Goal: Task Accomplishment & Management: Complete application form

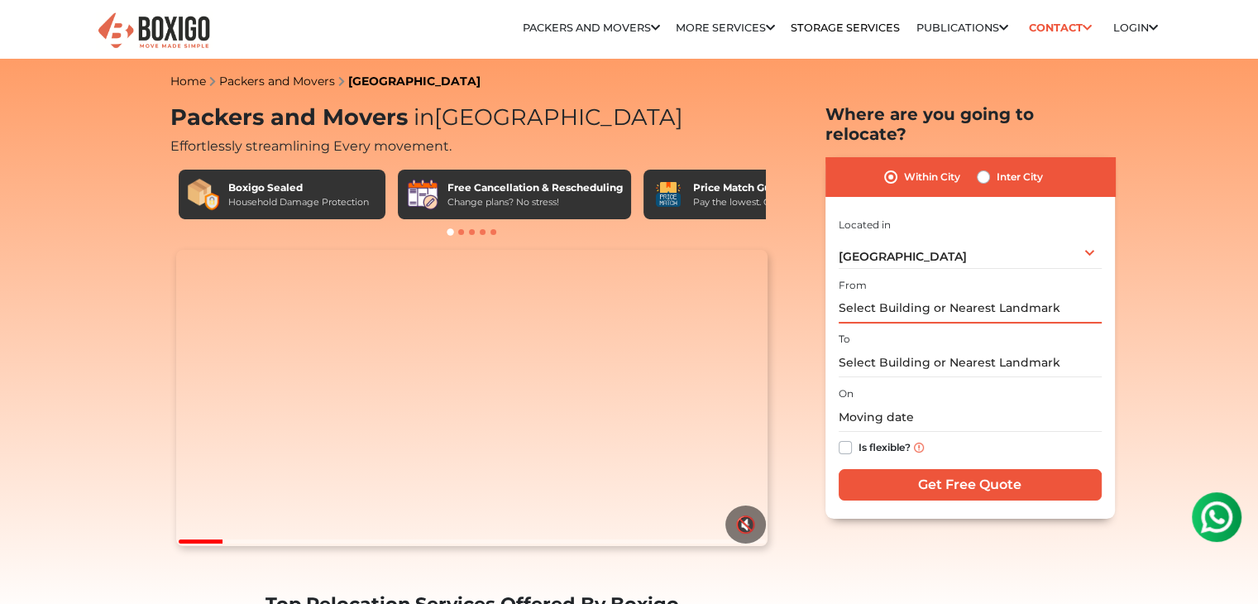
click at [927, 294] on input "text" at bounding box center [969, 308] width 263 height 29
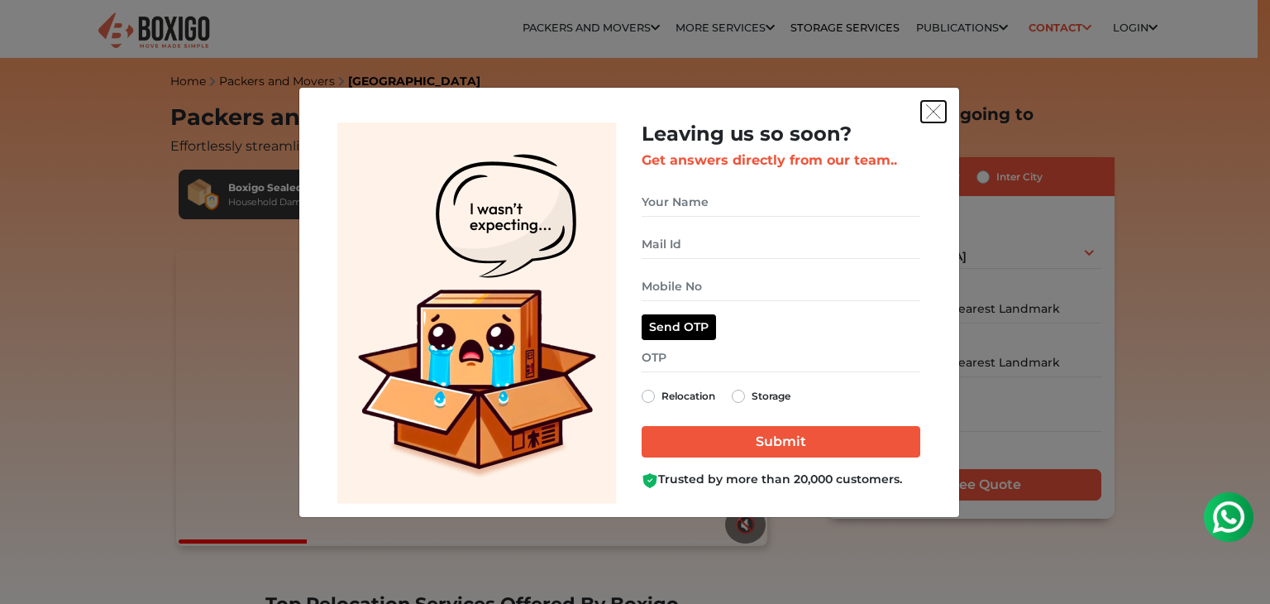
click at [932, 113] on img "get free quote dialog" at bounding box center [933, 111] width 15 height 15
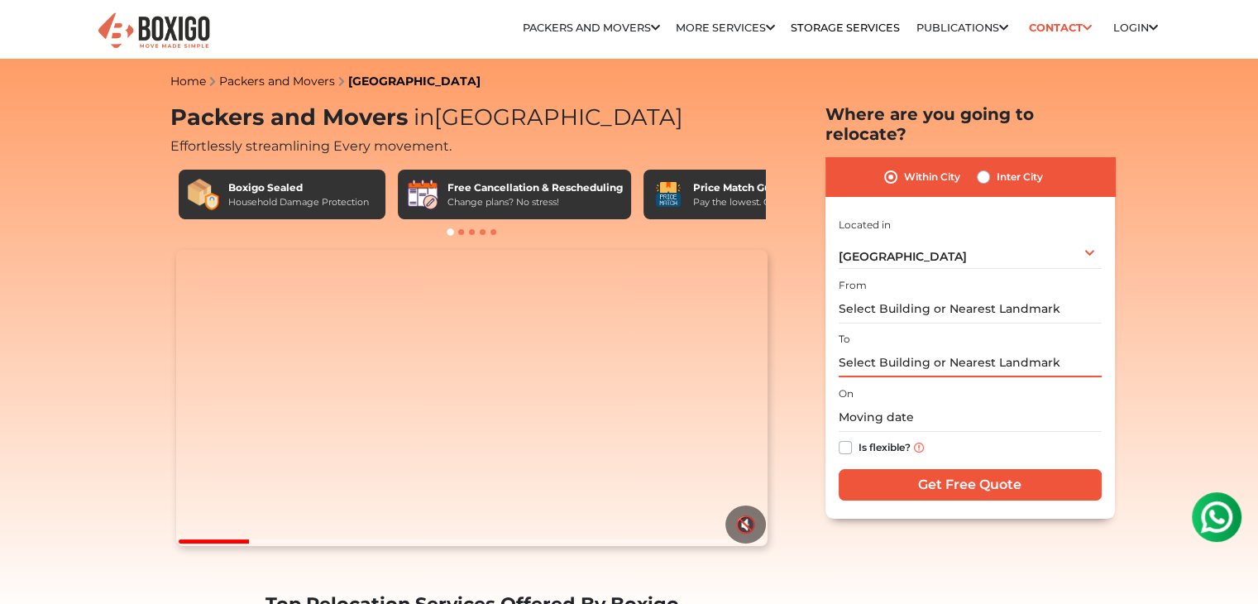
click at [974, 348] on input "text" at bounding box center [969, 362] width 263 height 29
click at [962, 294] on input "text" at bounding box center [969, 308] width 263 height 29
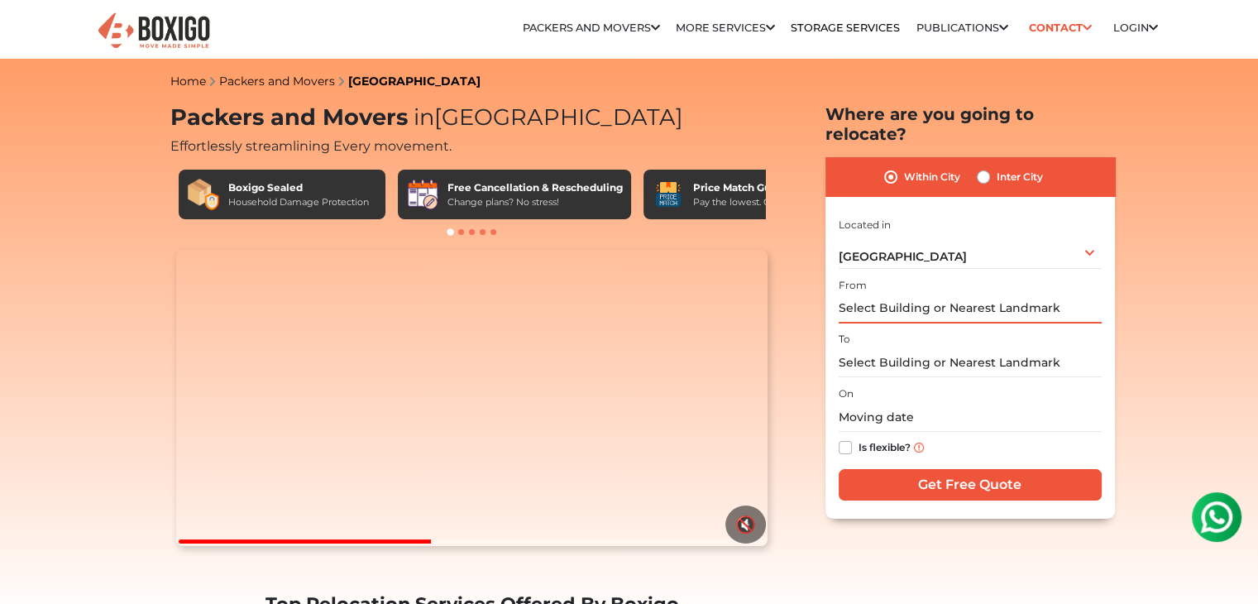
click at [963, 294] on input "text" at bounding box center [969, 308] width 263 height 29
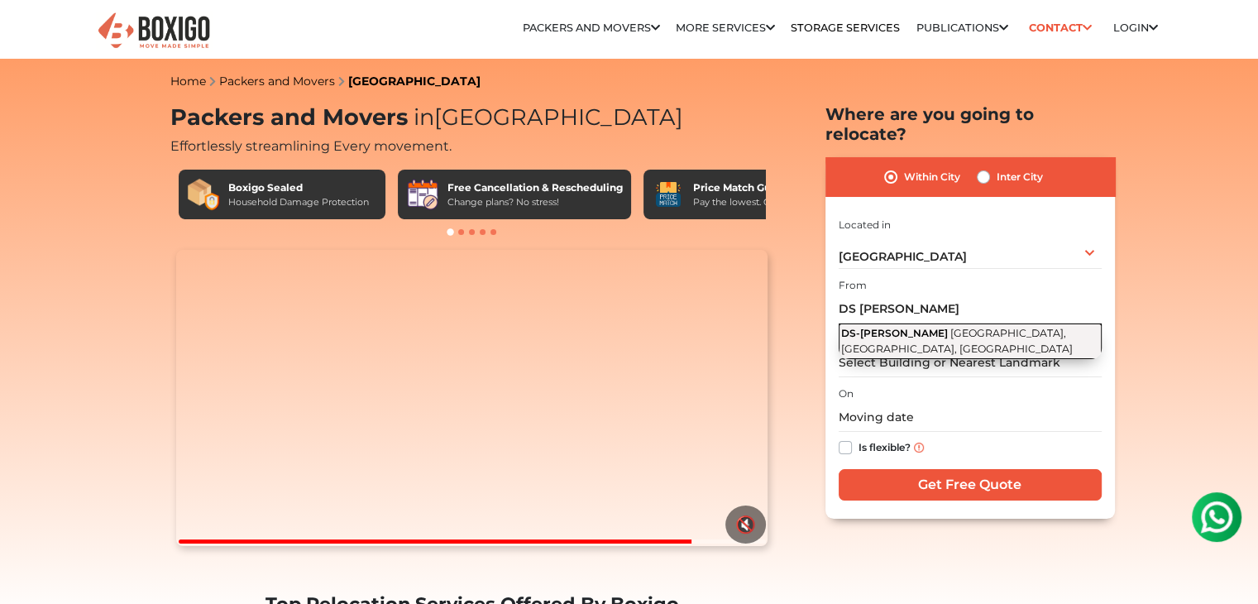
click at [959, 327] on span "[GEOGRAPHIC_DATA], [GEOGRAPHIC_DATA], [GEOGRAPHIC_DATA]" at bounding box center [957, 341] width 232 height 28
type input "DS-[PERSON_NAME], [GEOGRAPHIC_DATA], [GEOGRAPHIC_DATA]"
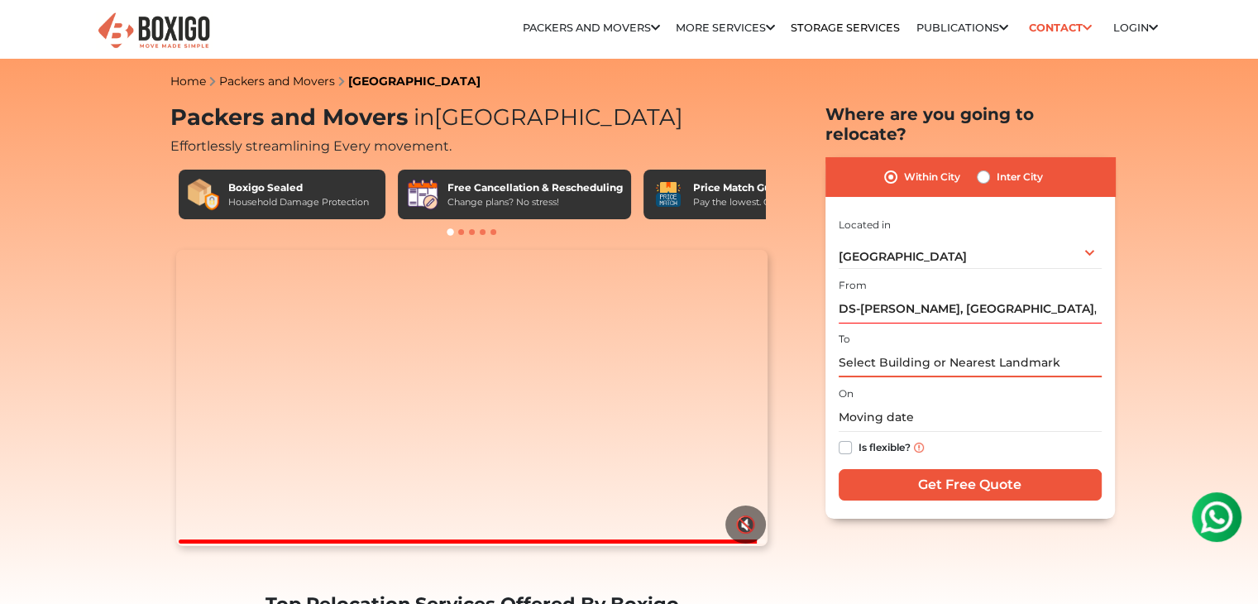
click at [957, 348] on input "text" at bounding box center [969, 362] width 263 height 29
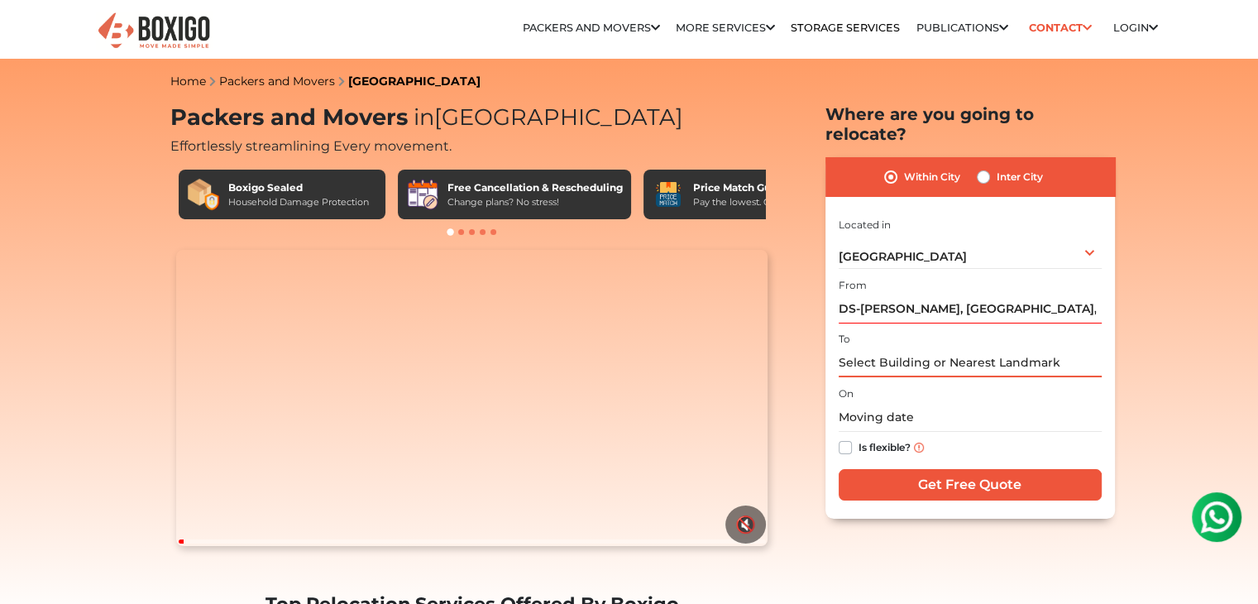
paste input "amruthahalli, balaji layout"
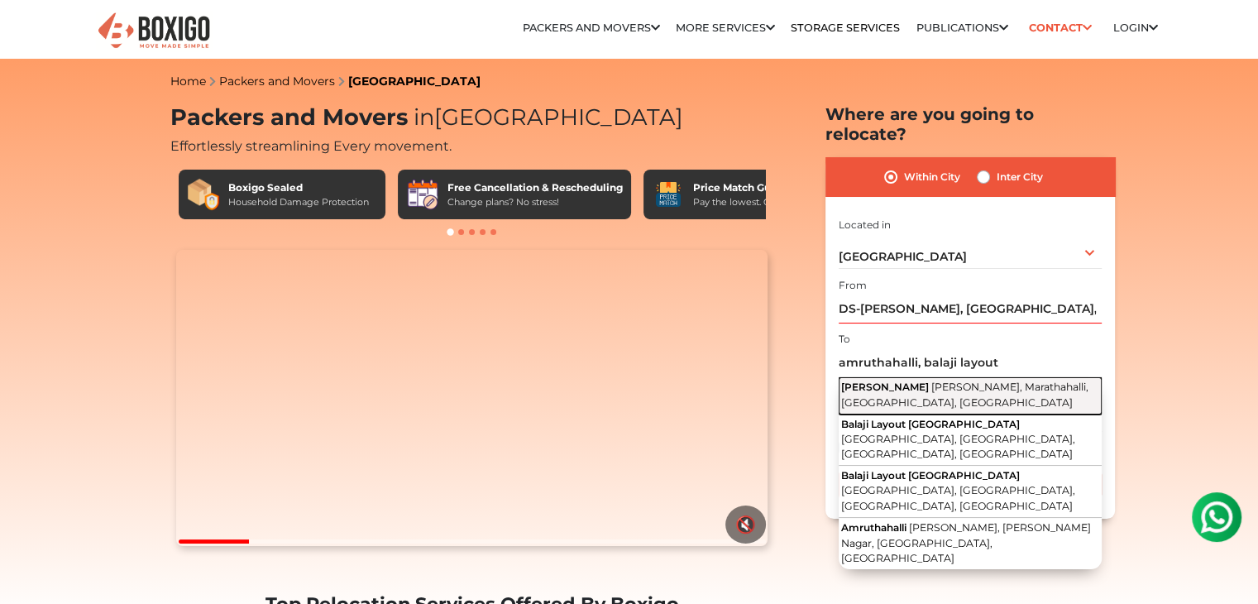
click at [949, 380] on span "[PERSON_NAME], Marathahalli, [GEOGRAPHIC_DATA], [GEOGRAPHIC_DATA]" at bounding box center [964, 394] width 247 height 28
type input "[PERSON_NAME], [PERSON_NAME], Marathahalli, [GEOGRAPHIC_DATA], [GEOGRAPHIC_DATA]"
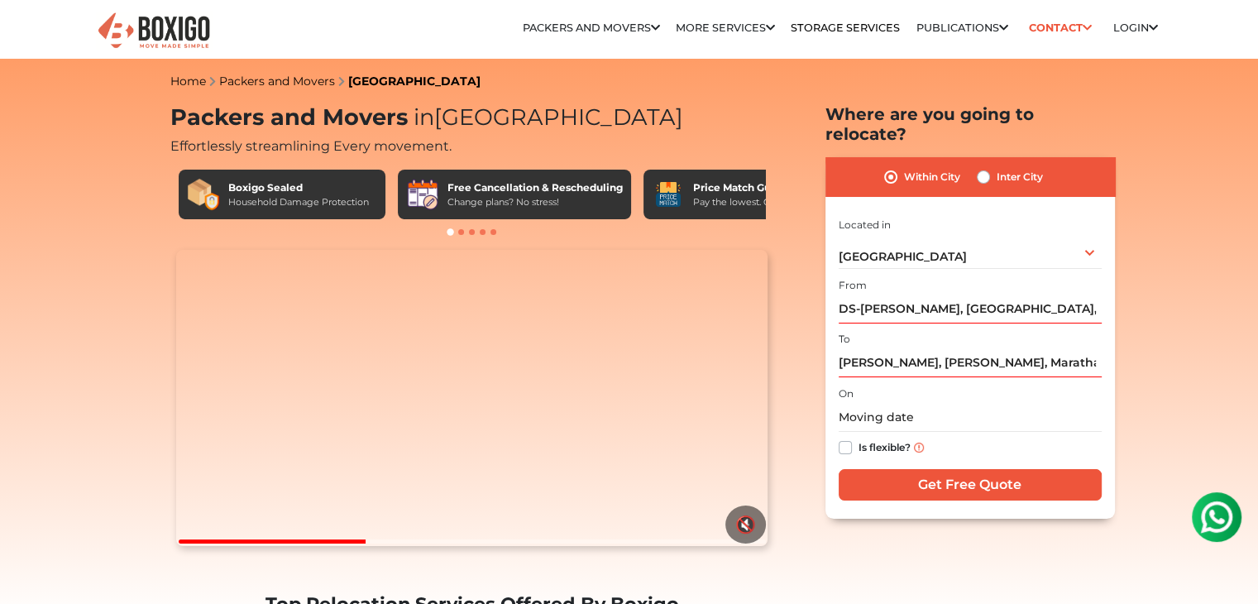
click at [858, 437] on label "Is flexible?" at bounding box center [884, 445] width 52 height 17
click at [846, 437] on input "Is flexible?" at bounding box center [844, 445] width 13 height 17
checkbox input "true"
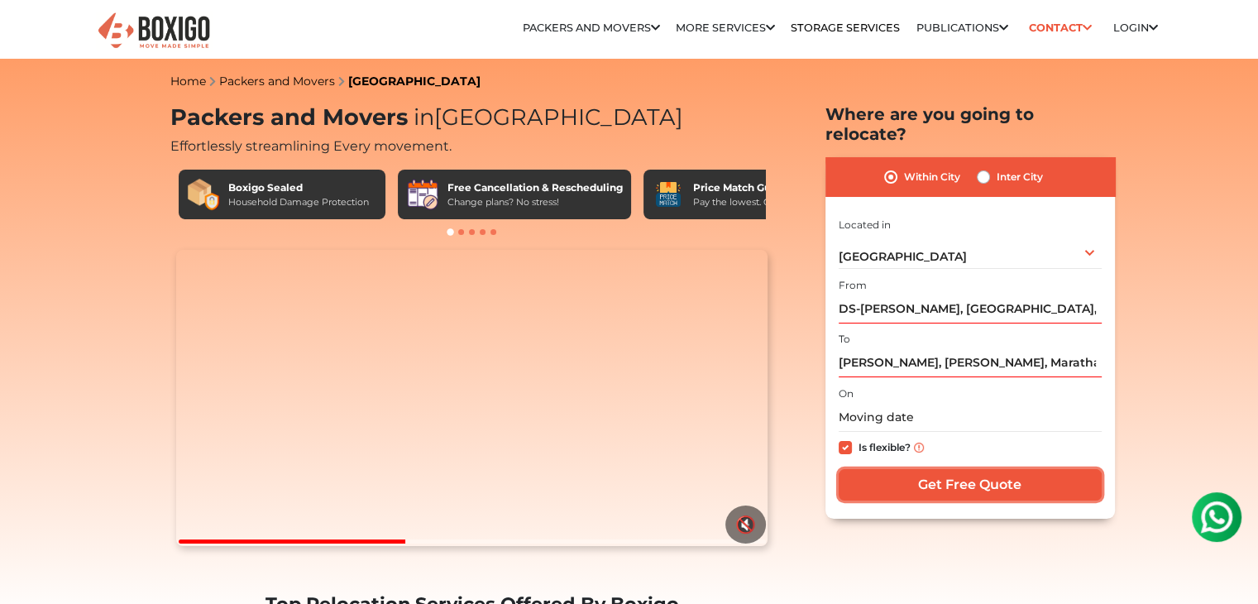
click at [963, 469] on input "Get Free Quote" at bounding box center [969, 484] width 263 height 31
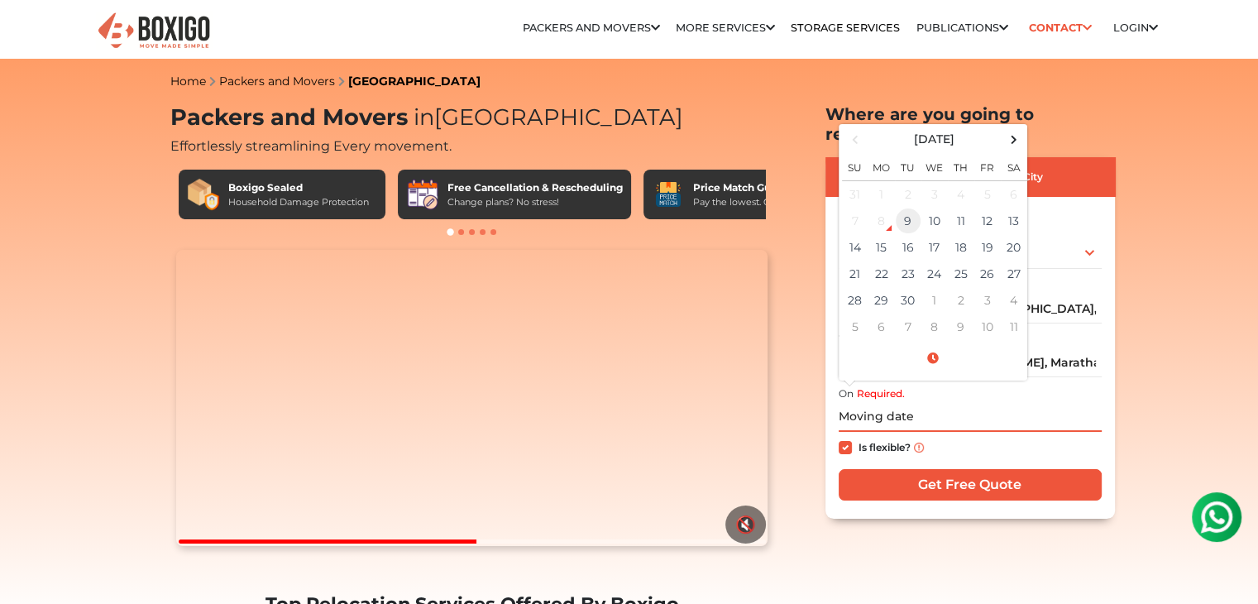
click at [907, 208] on td "9" at bounding box center [908, 221] width 26 height 26
click at [932, 344] on span at bounding box center [933, 358] width 182 height 29
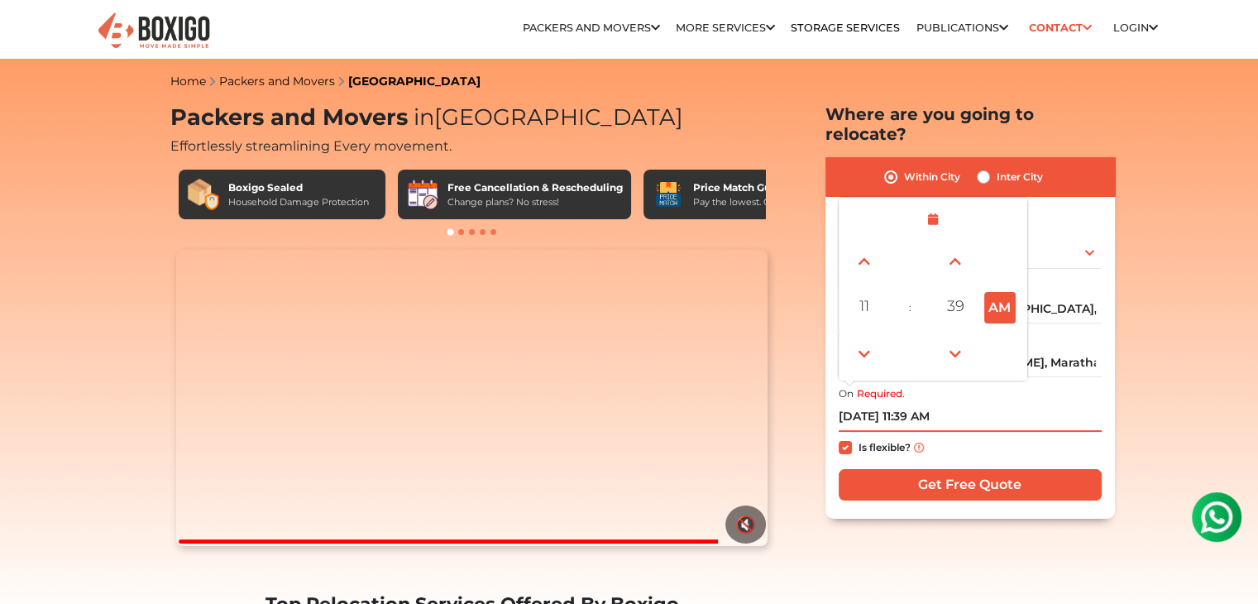
click at [1006, 292] on button "AM" at bounding box center [999, 307] width 31 height 31
type input "09/09/2025 11:39 PM"
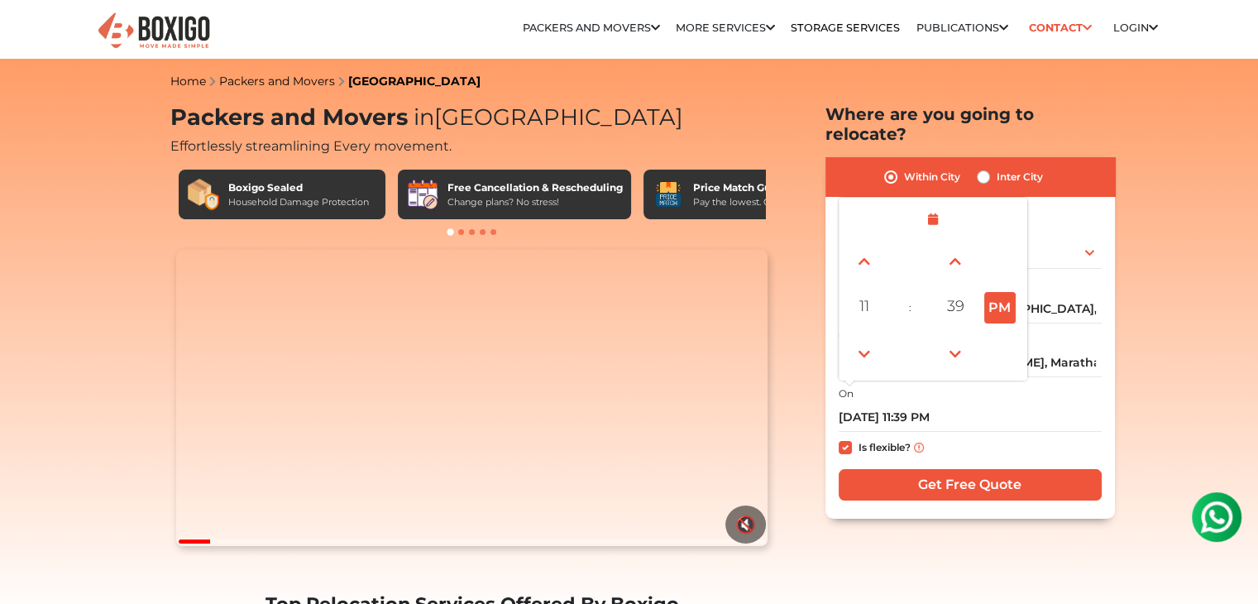
click at [1053, 432] on div "Is flexible?" at bounding box center [969, 448] width 263 height 32
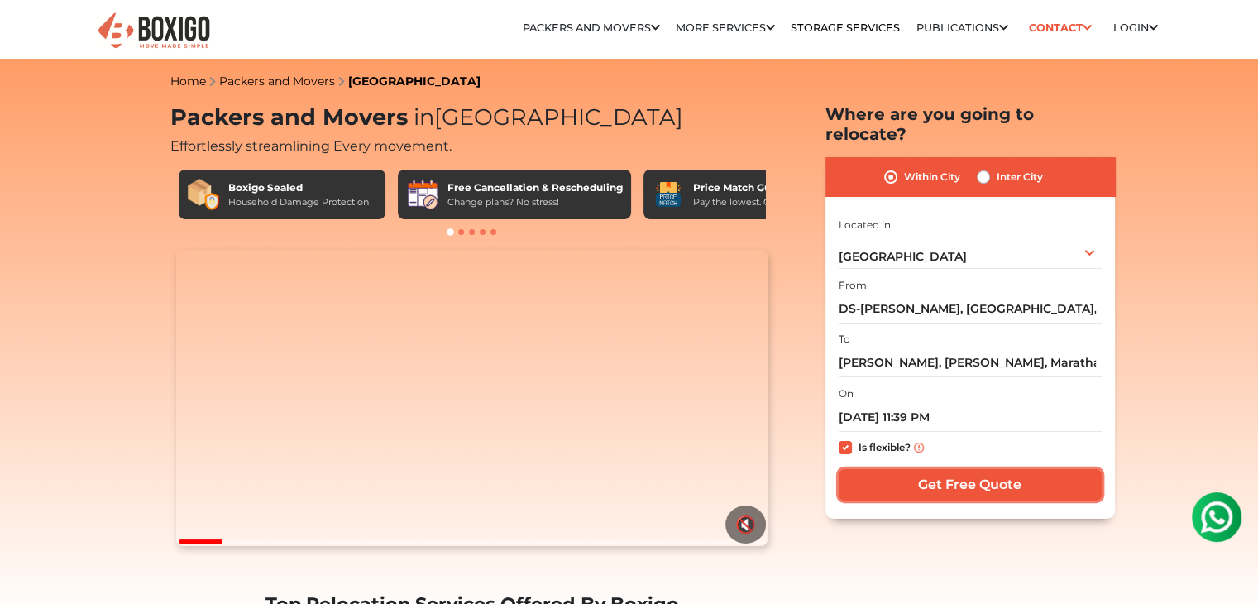
click at [972, 469] on input "Get Free Quote" at bounding box center [969, 484] width 263 height 31
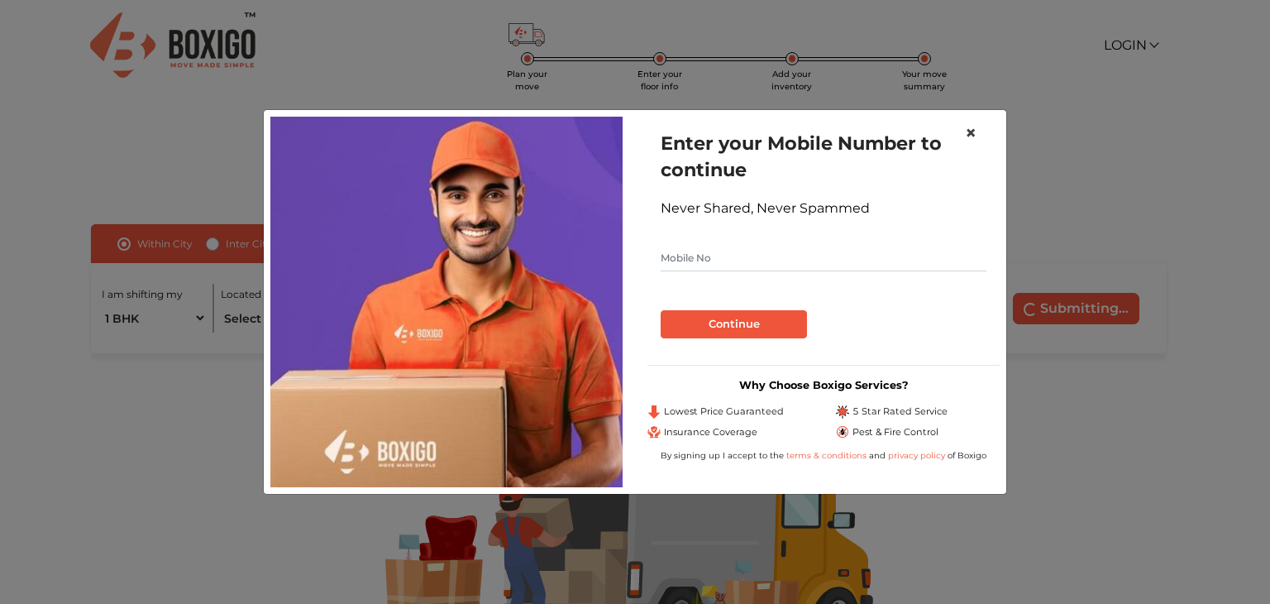
click at [970, 136] on span "×" at bounding box center [971, 133] width 12 height 24
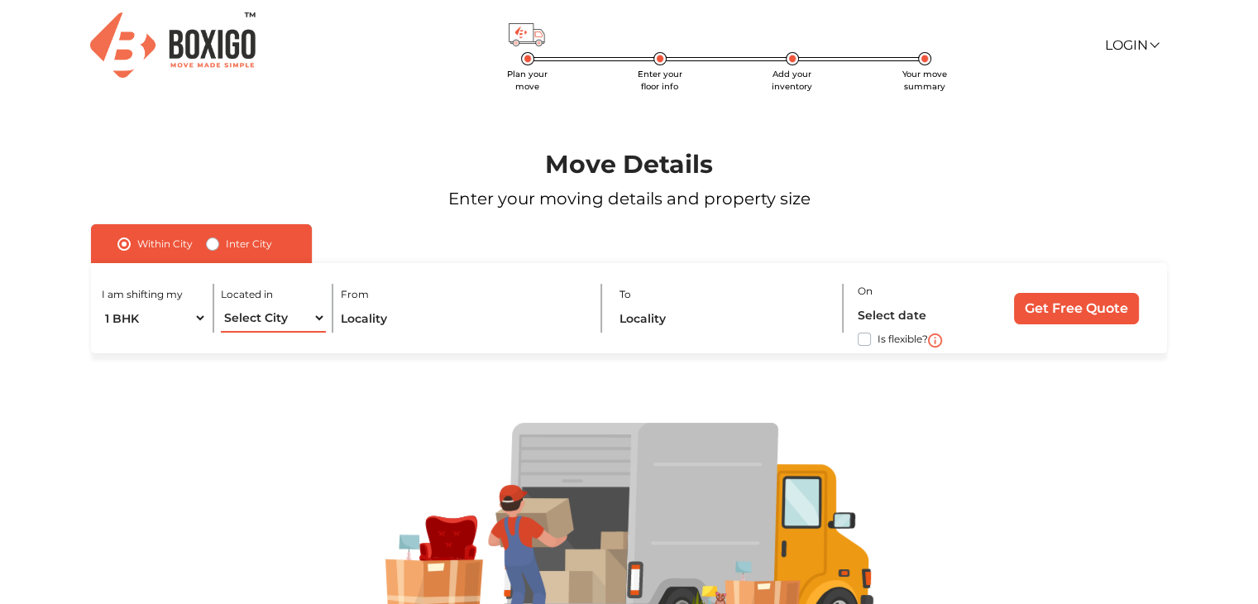
click at [313, 322] on select "Select City [GEOGRAPHIC_DATA] [GEOGRAPHIC_DATA] [GEOGRAPHIC_DATA] [GEOGRAPHIC_D…" at bounding box center [273, 317] width 104 height 29
select select "[GEOGRAPHIC_DATA]"
click at [221, 304] on select "Select City [GEOGRAPHIC_DATA] [GEOGRAPHIC_DATA] [GEOGRAPHIC_DATA] [GEOGRAPHIC_D…" at bounding box center [273, 317] width 104 height 29
click at [437, 318] on input "text" at bounding box center [464, 317] width 246 height 29
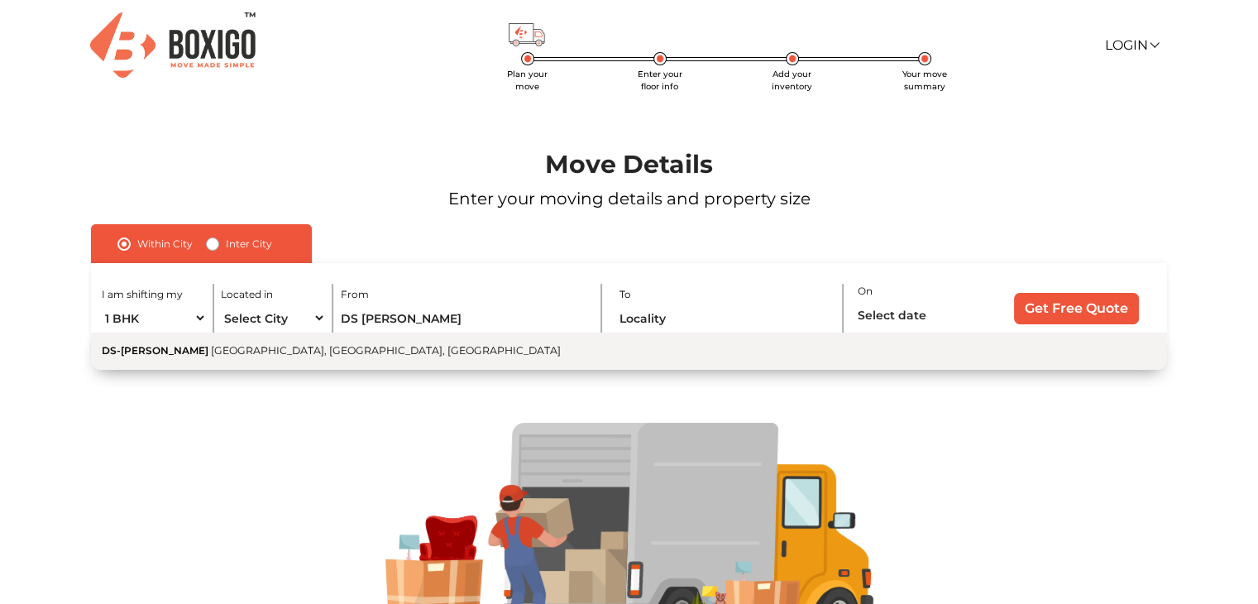
click at [512, 356] on span "[GEOGRAPHIC_DATA], [GEOGRAPHIC_DATA], [GEOGRAPHIC_DATA]" at bounding box center [386, 350] width 350 height 12
type input "DS-[PERSON_NAME], [GEOGRAPHIC_DATA], [GEOGRAPHIC_DATA]"
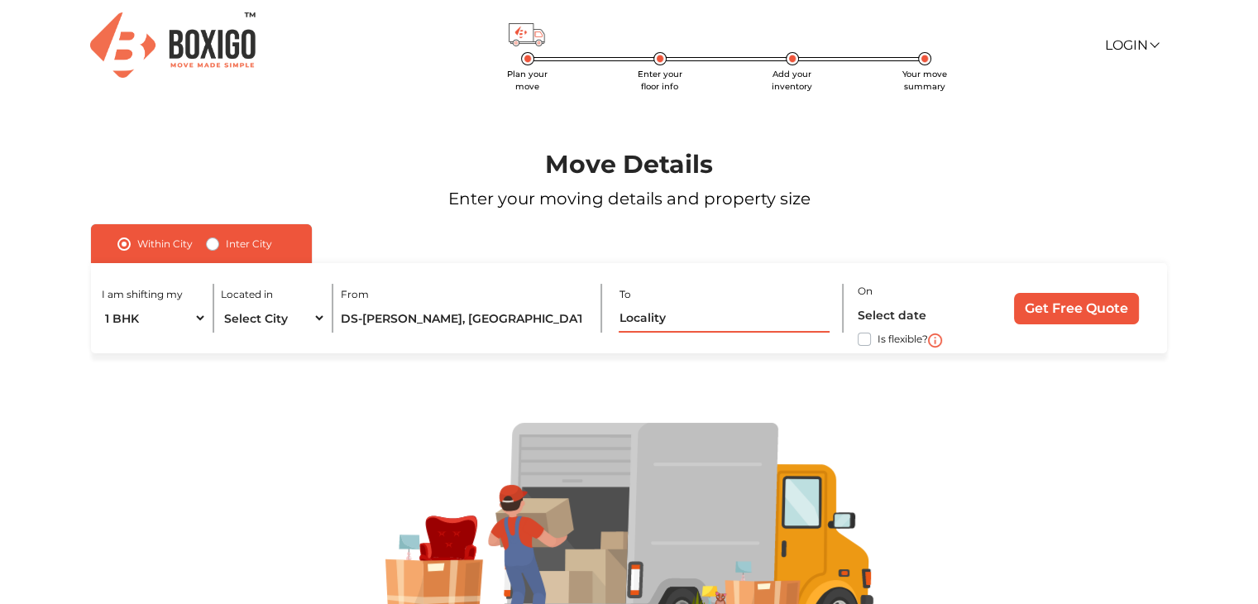
click at [681, 328] on input "text" at bounding box center [724, 317] width 211 height 29
paste input "amruthahalli, balaji layout"
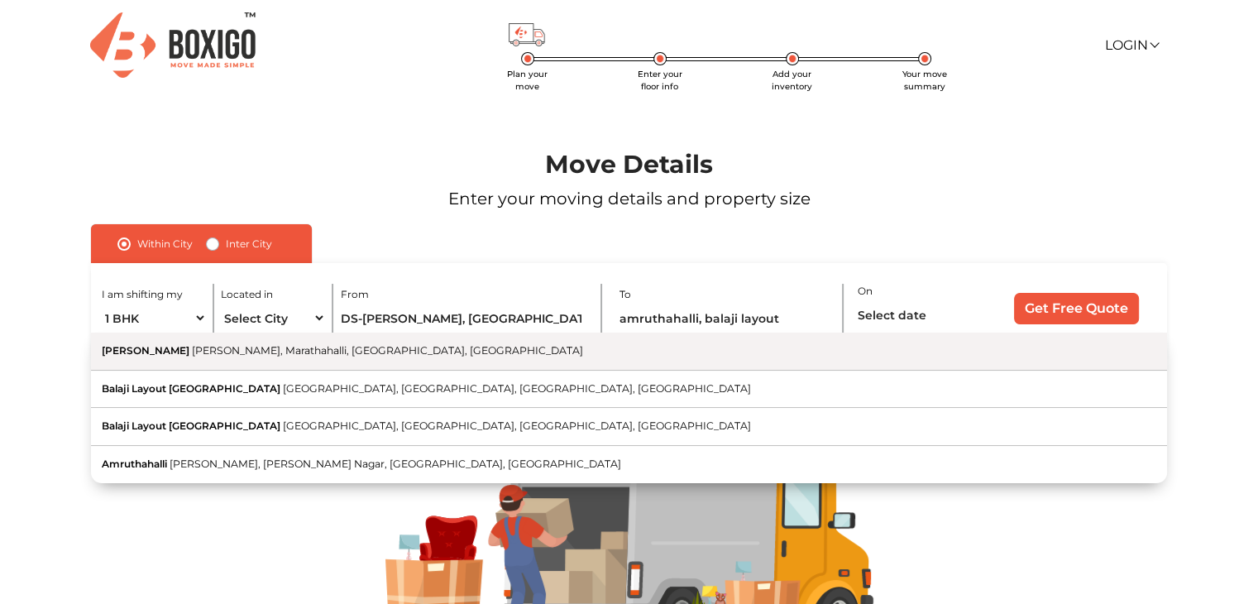
click at [664, 348] on button "[PERSON_NAME] [PERSON_NAME], Marathahalli, [GEOGRAPHIC_DATA], [GEOGRAPHIC_DATA]" at bounding box center [629, 351] width 1076 height 38
type input "[PERSON_NAME], [PERSON_NAME], Marathahalli, [GEOGRAPHIC_DATA], [GEOGRAPHIC_DATA]"
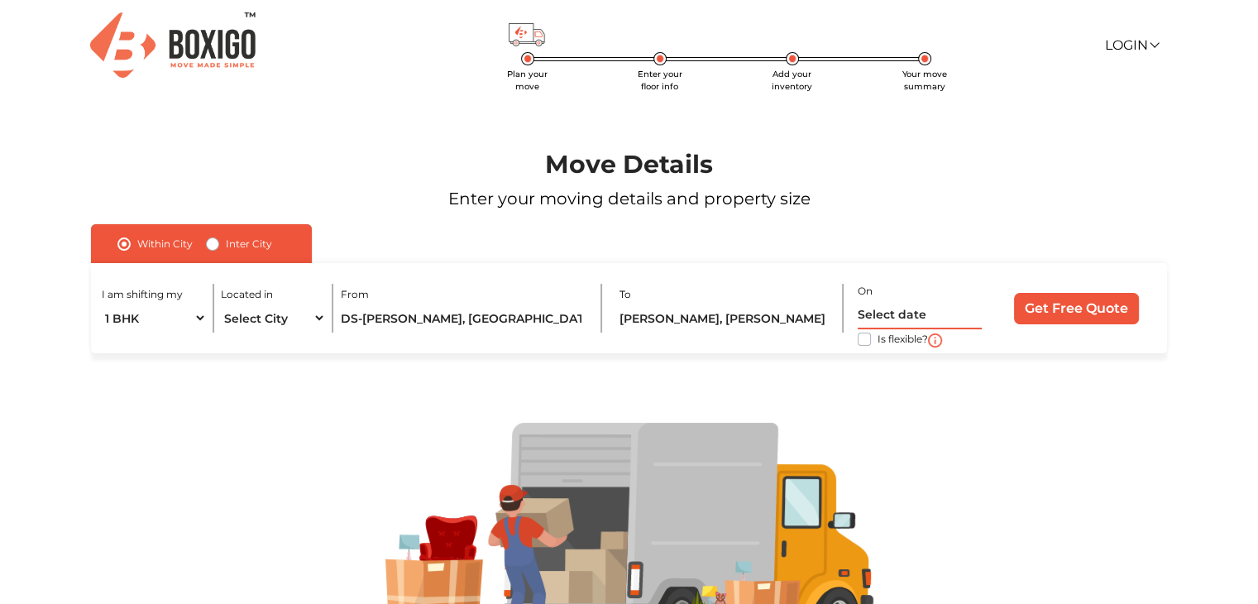
click at [877, 321] on input "text" at bounding box center [920, 314] width 124 height 29
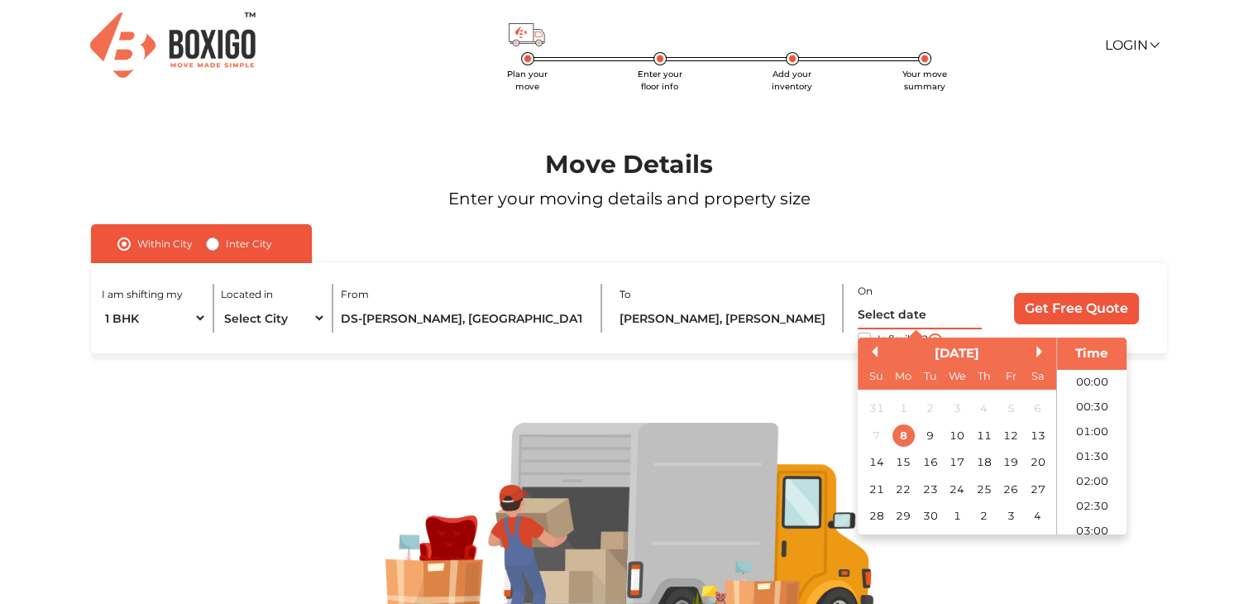
scroll to position [499, 0]
click at [903, 437] on div "8" at bounding box center [903, 435] width 22 height 22
drag, startPoint x: 929, startPoint y: 434, endPoint x: 939, endPoint y: 436, distance: 10.1
click at [929, 435] on div "9" at bounding box center [930, 435] width 22 height 22
click at [1092, 406] on li "10:30" at bounding box center [1092, 403] width 70 height 25
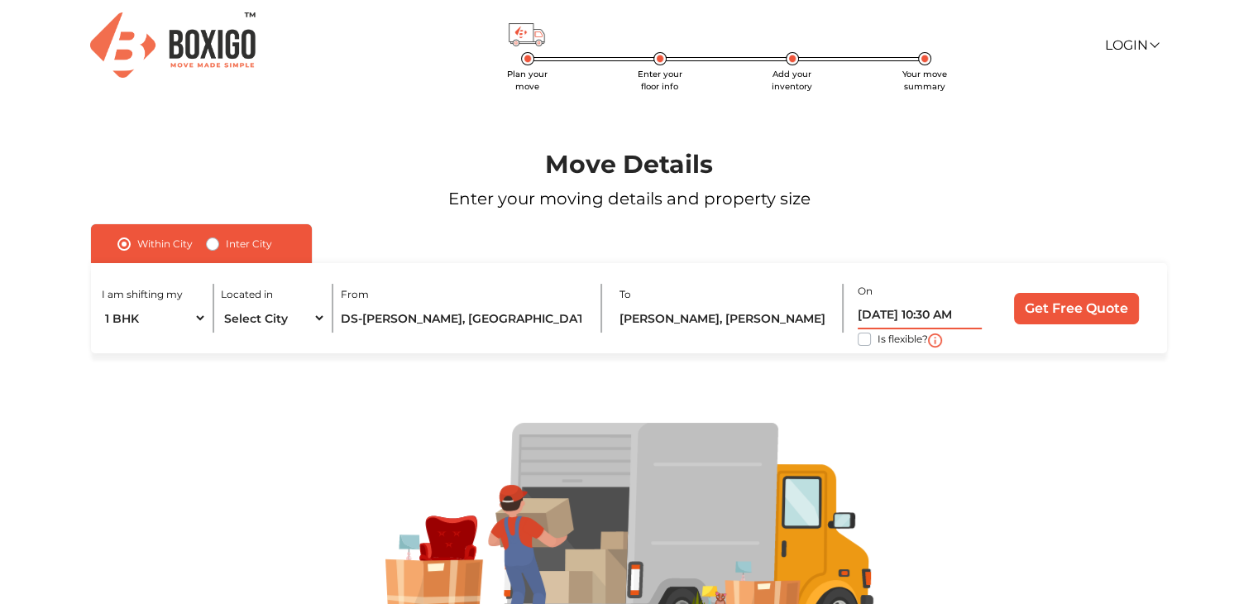
click at [966, 318] on input "[DATE] 10:30 AM" at bounding box center [920, 314] width 124 height 29
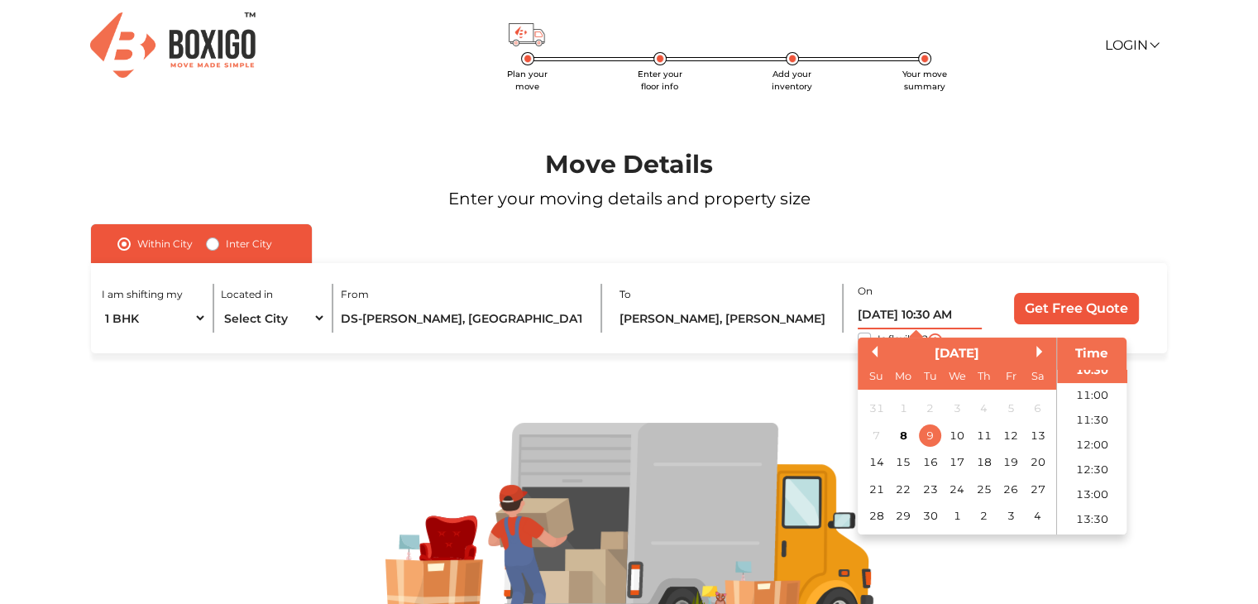
scroll to position [615, 0]
click at [1092, 465] on li "14:00" at bounding box center [1092, 461] width 70 height 25
type input "[DATE] 2:00 PM"
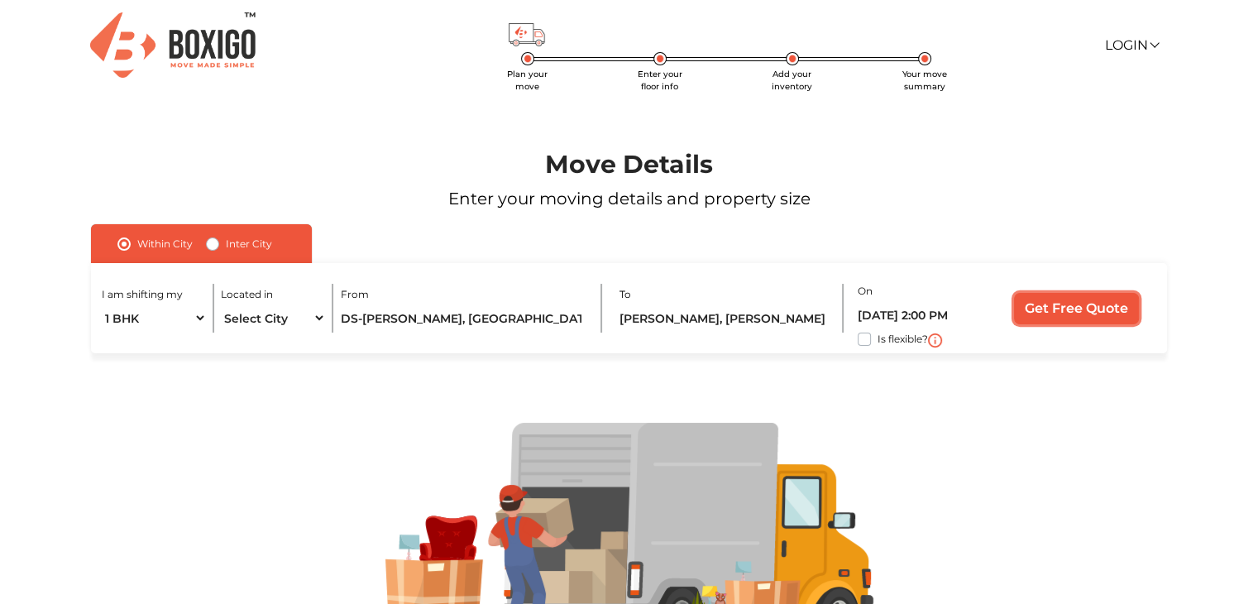
click at [1054, 313] on input "Get Free Quote" at bounding box center [1076, 308] width 125 height 31
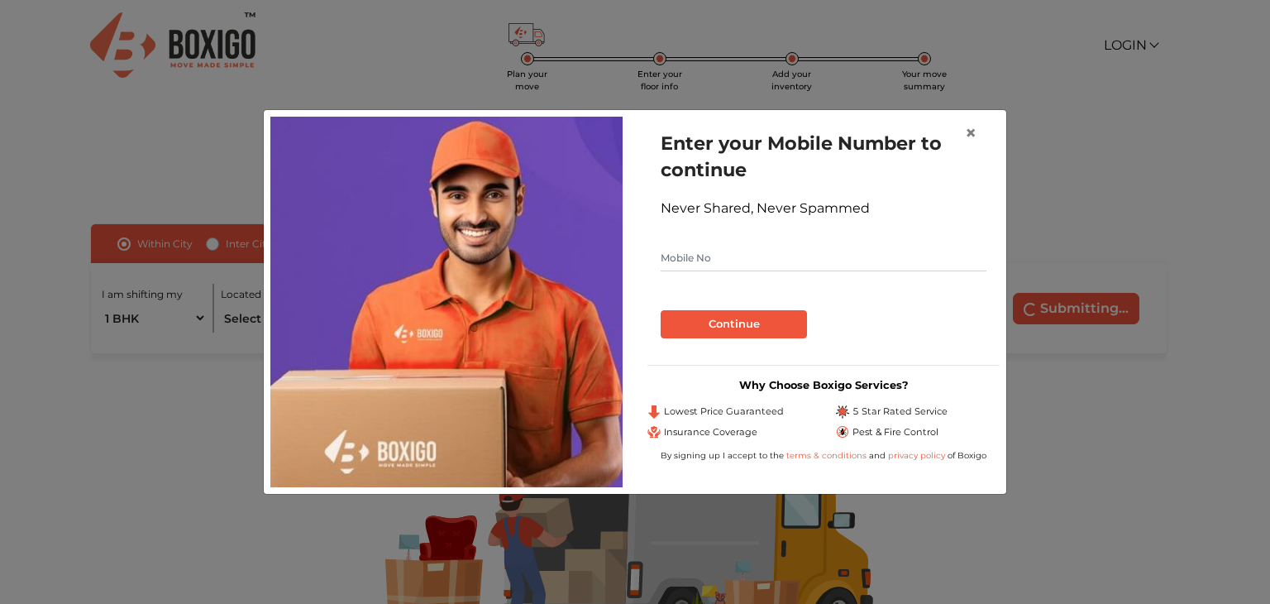
click at [771, 265] on input "text" at bounding box center [824, 258] width 326 height 26
type input "9538963899"
click at [747, 323] on button "Continue" at bounding box center [734, 324] width 146 height 28
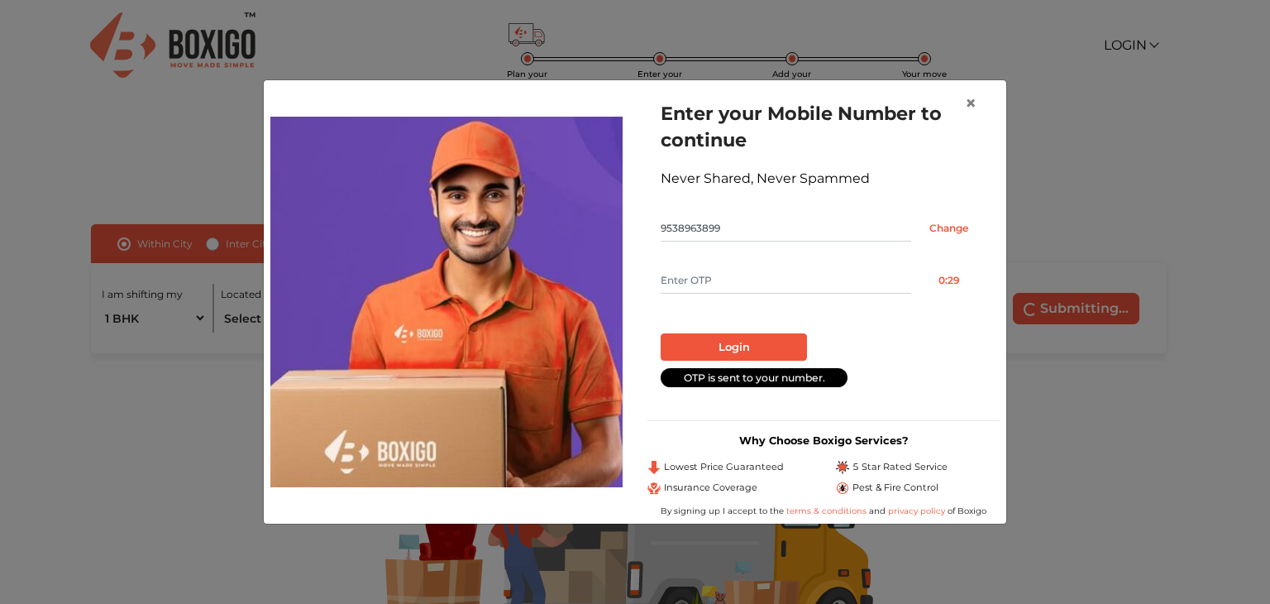
click at [733, 285] on input "text" at bounding box center [786, 280] width 251 height 26
type input "4557"
click at [732, 348] on button "Login" at bounding box center [734, 347] width 146 height 28
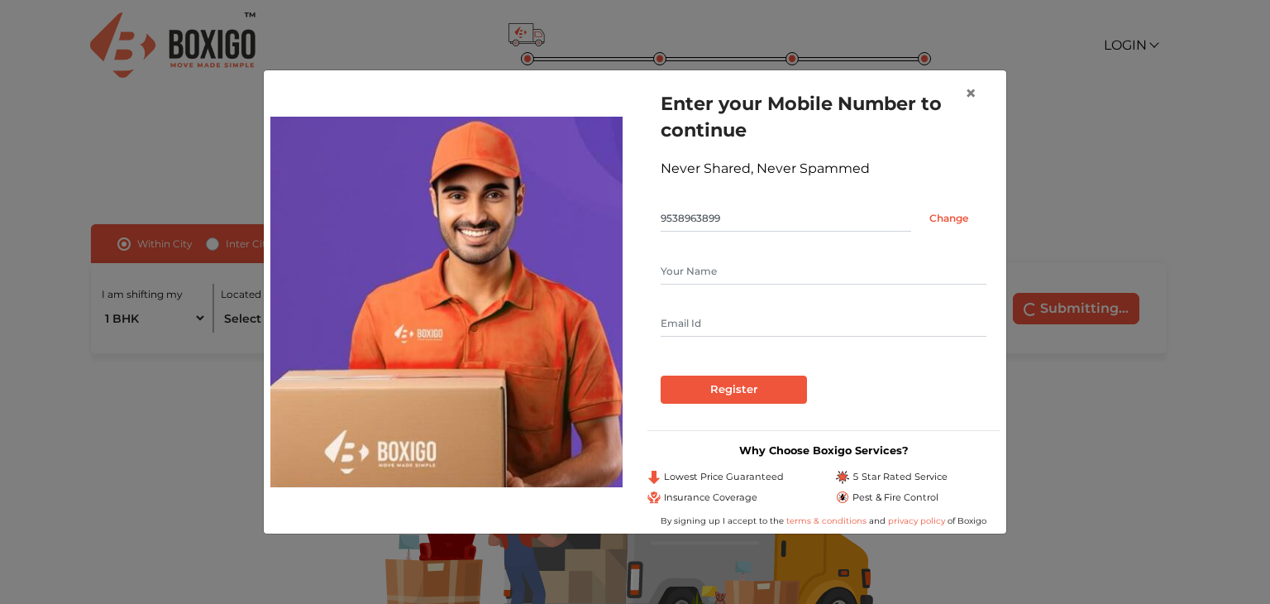
click at [677, 272] on input "text" at bounding box center [824, 271] width 326 height 26
type input "[PERSON_NAME]"
type input "[EMAIL_ADDRESS][DOMAIN_NAME]"
drag, startPoint x: 734, startPoint y: 267, endPoint x: 690, endPoint y: 271, distance: 44.8
click at [690, 271] on input "[PERSON_NAME]" at bounding box center [824, 271] width 326 height 26
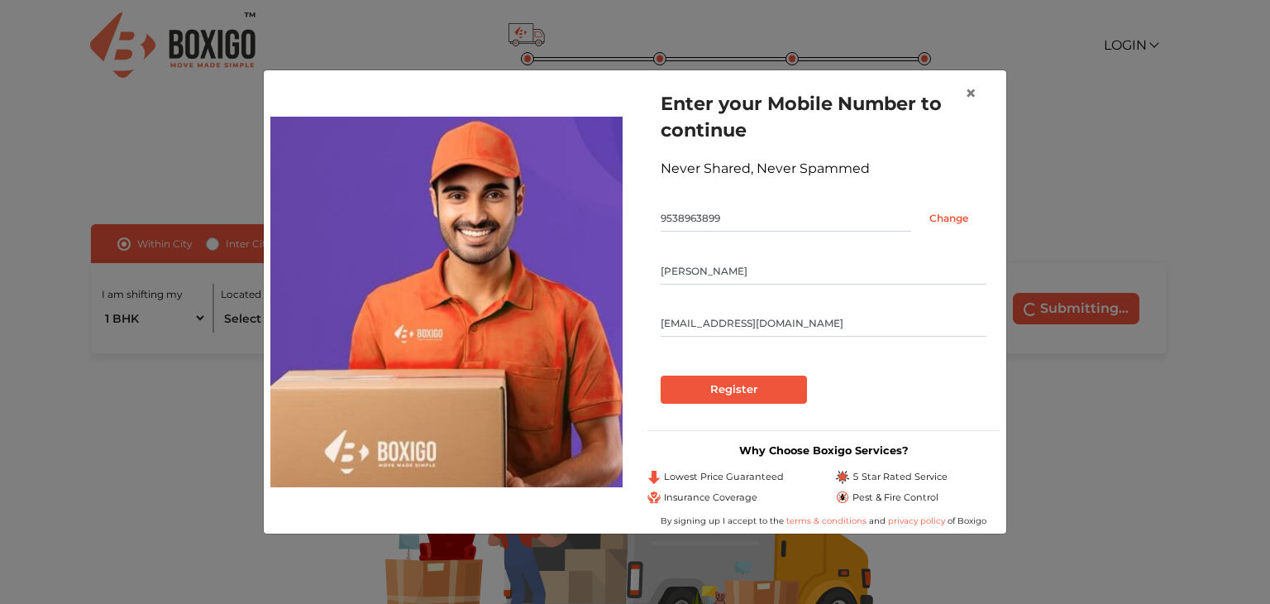
type input "[PERSON_NAME]"
click at [924, 368] on div at bounding box center [824, 369] width 326 height 13
drag, startPoint x: 880, startPoint y: 322, endPoint x: 880, endPoint y: 332, distance: 9.9
click at [880, 322] on input "[EMAIL_ADDRESS][DOMAIN_NAME]" at bounding box center [824, 323] width 326 height 26
click at [939, 370] on div at bounding box center [824, 369] width 326 height 13
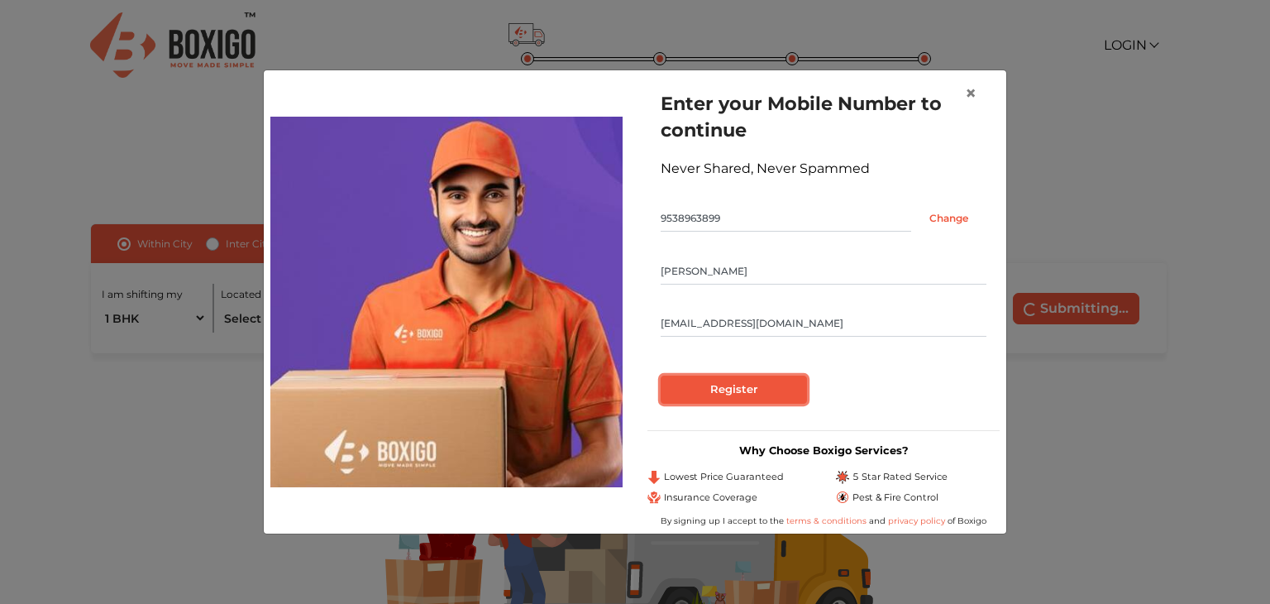
click at [743, 392] on input "Register" at bounding box center [734, 389] width 146 height 28
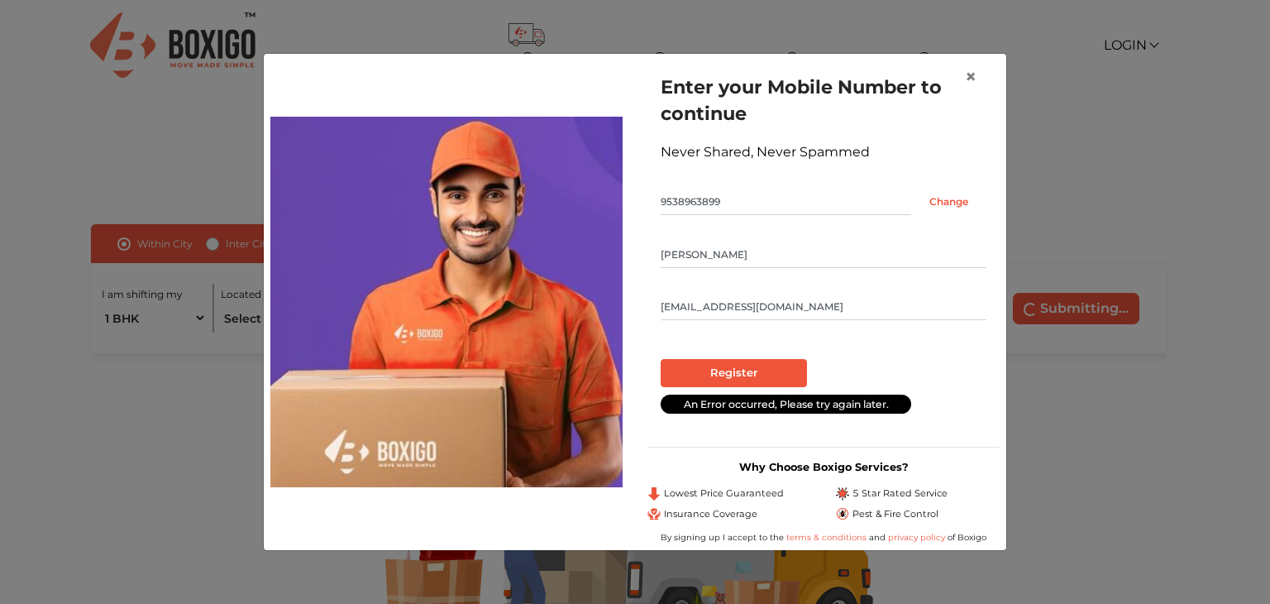
click at [816, 299] on input "[EMAIL_ADDRESS][DOMAIN_NAME]" at bounding box center [824, 307] width 326 height 26
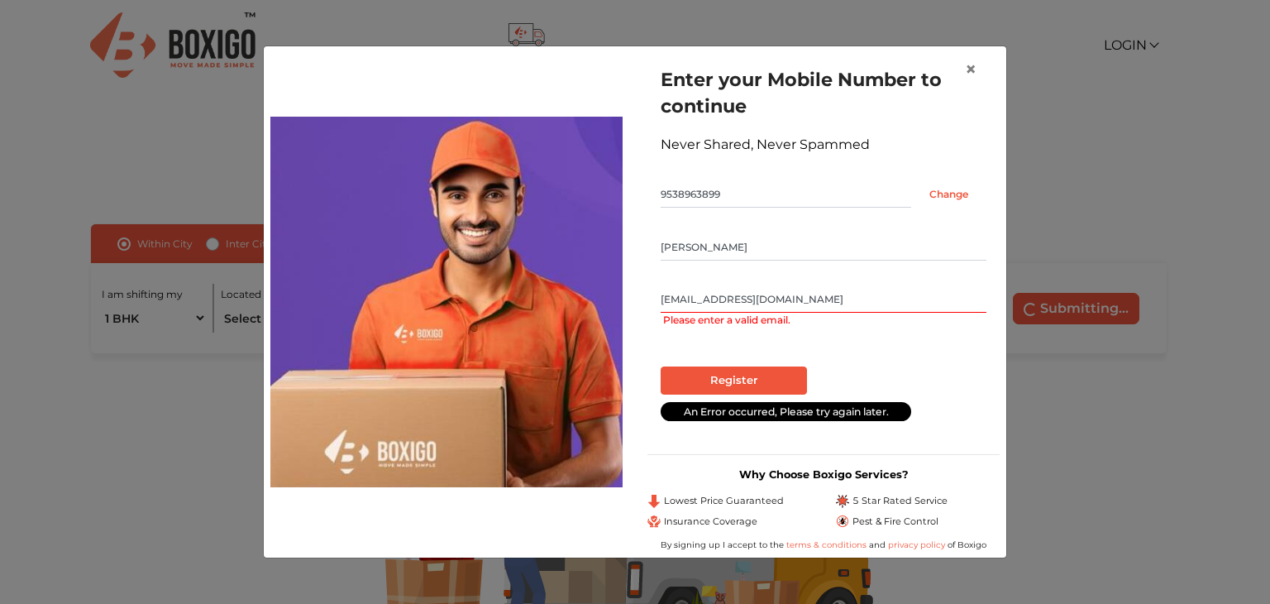
type input "[EMAIL_ADDRESS][DOMAIN_NAME]"
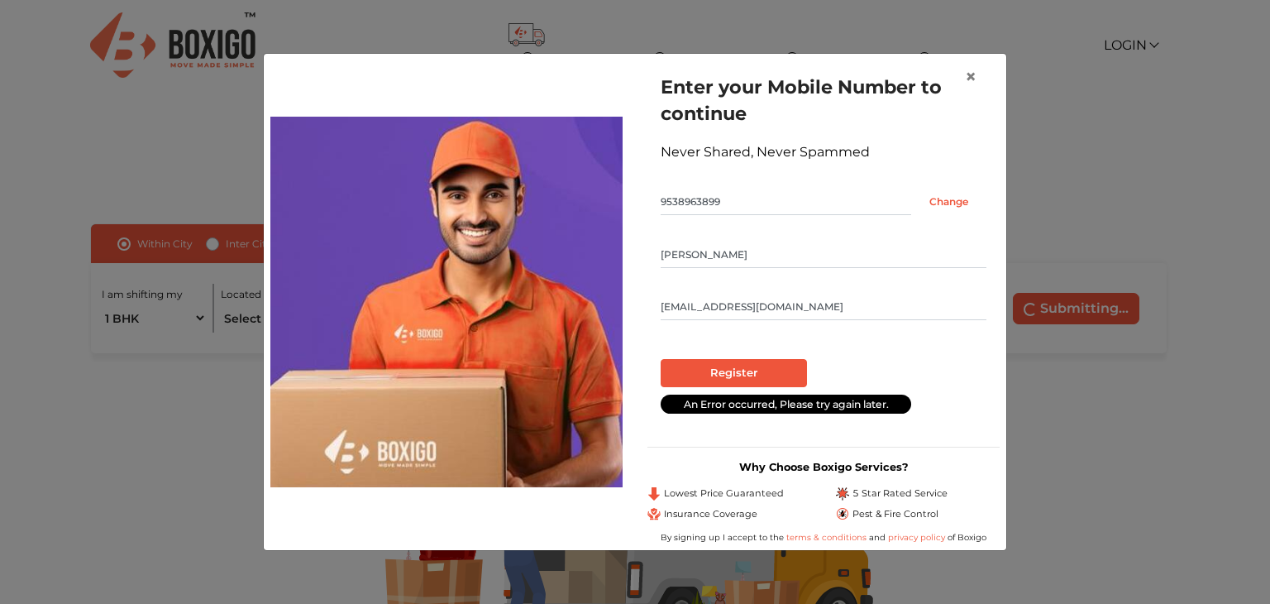
drag, startPoint x: 959, startPoint y: 361, endPoint x: 943, endPoint y: 363, distance: 16.6
click at [959, 361] on div "Register" at bounding box center [824, 373] width 326 height 28
click at [717, 370] on input "Register" at bounding box center [734, 373] width 146 height 28
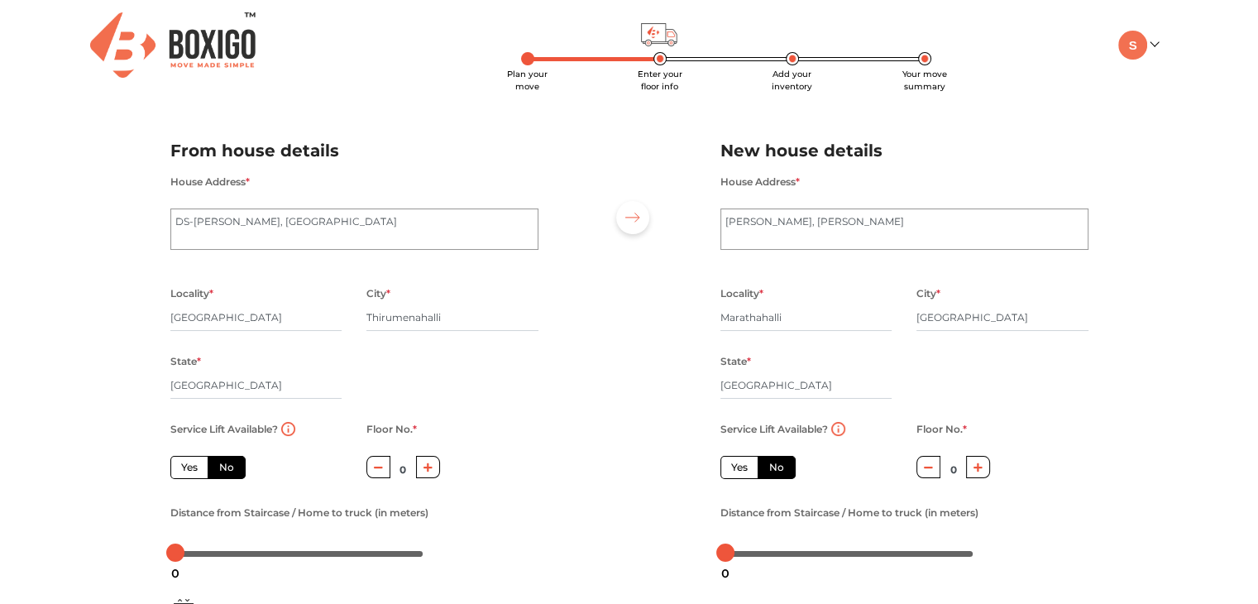
scroll to position [83, 0]
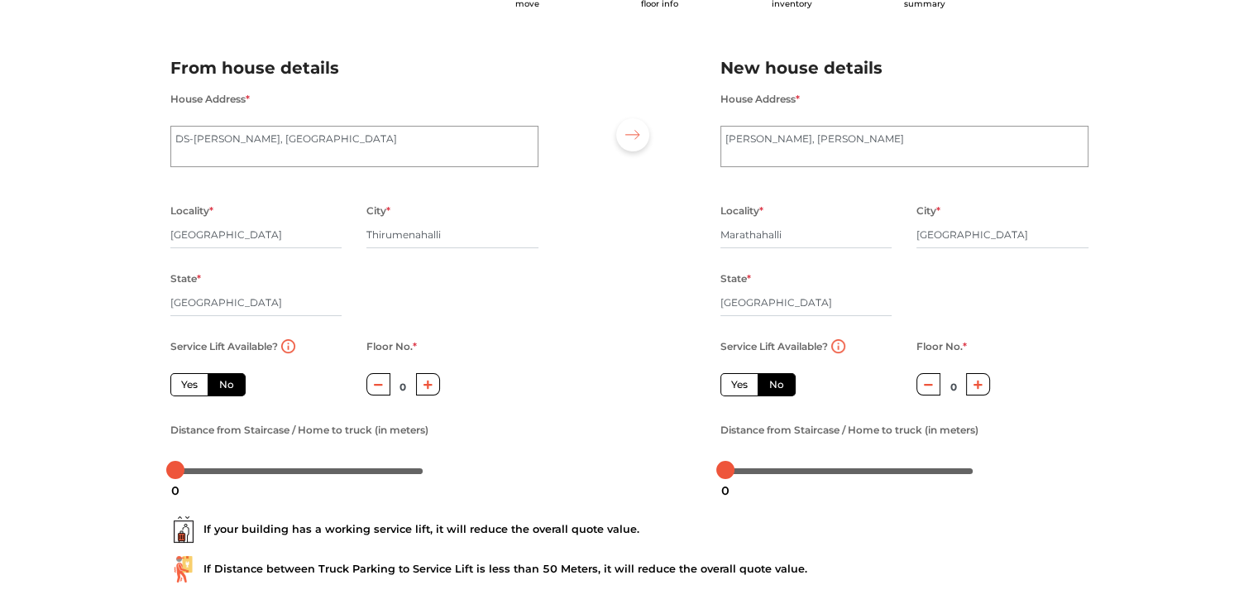
click at [729, 389] on label "Yes" at bounding box center [739, 384] width 38 height 23
click at [731, 388] on input "Yes" at bounding box center [736, 382] width 11 height 11
radio input "true"
radio input "false"
click at [185, 391] on label "Yes" at bounding box center [189, 384] width 38 height 23
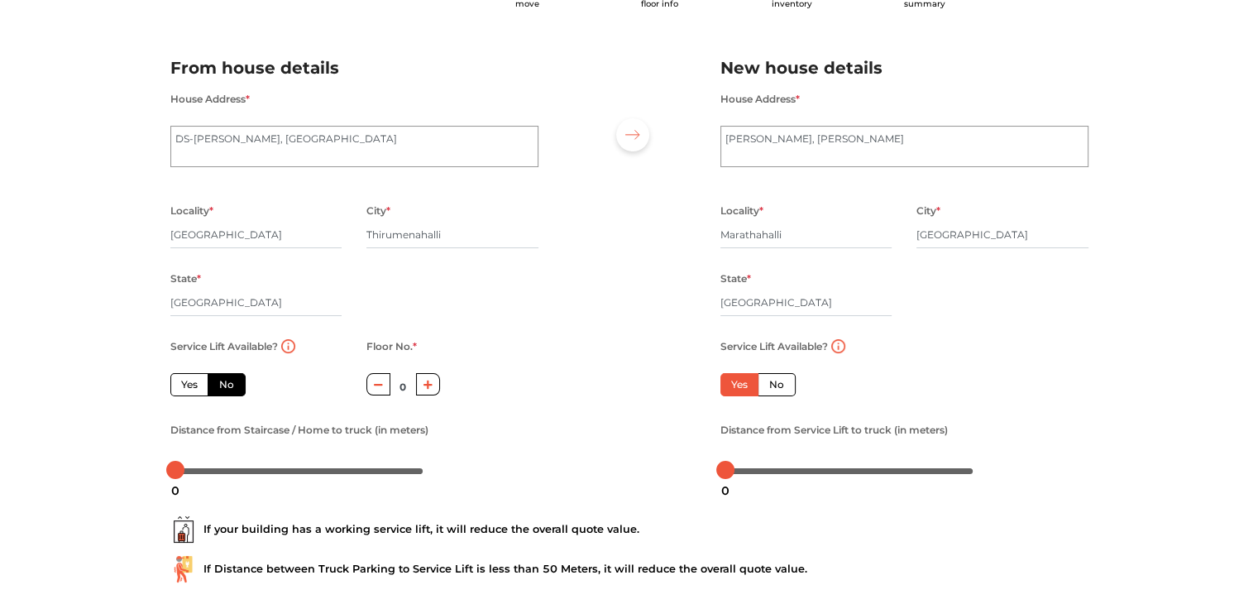
click at [185, 388] on input "Yes" at bounding box center [186, 382] width 11 height 11
radio input "true"
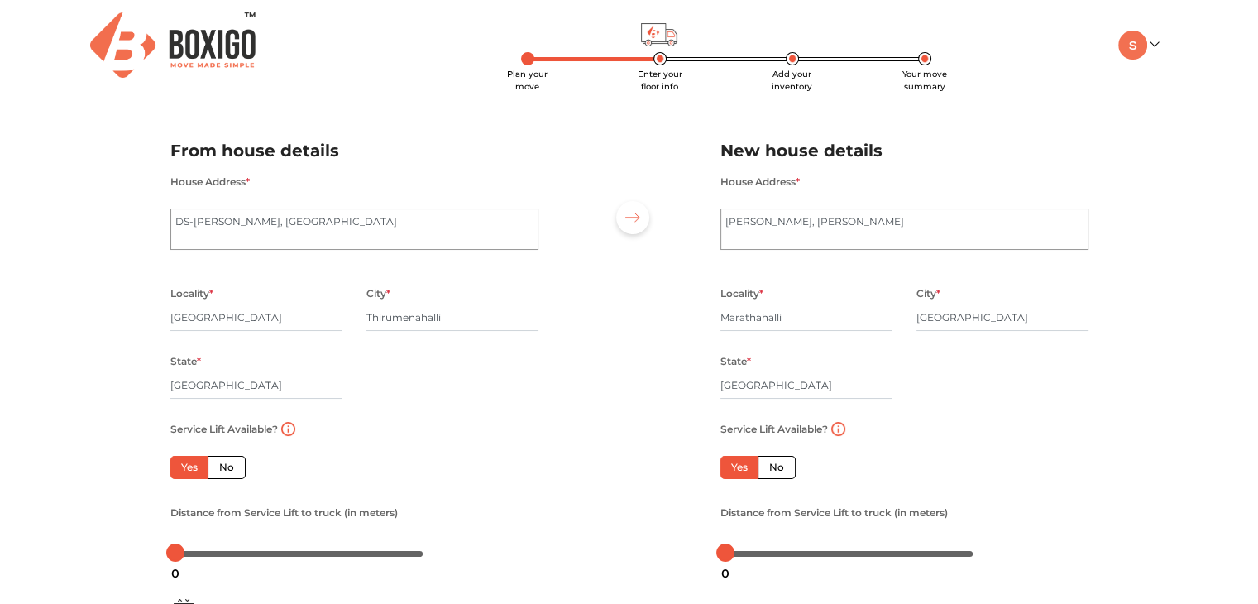
scroll to position [182, 0]
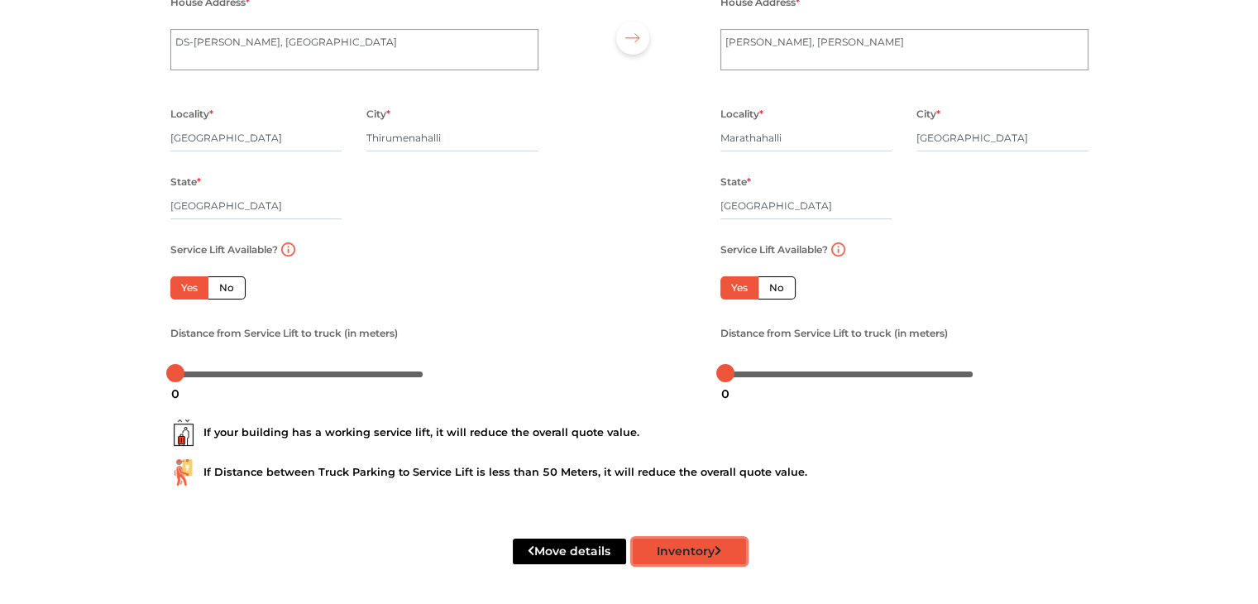
click at [706, 557] on button "Inventory" at bounding box center [689, 551] width 113 height 26
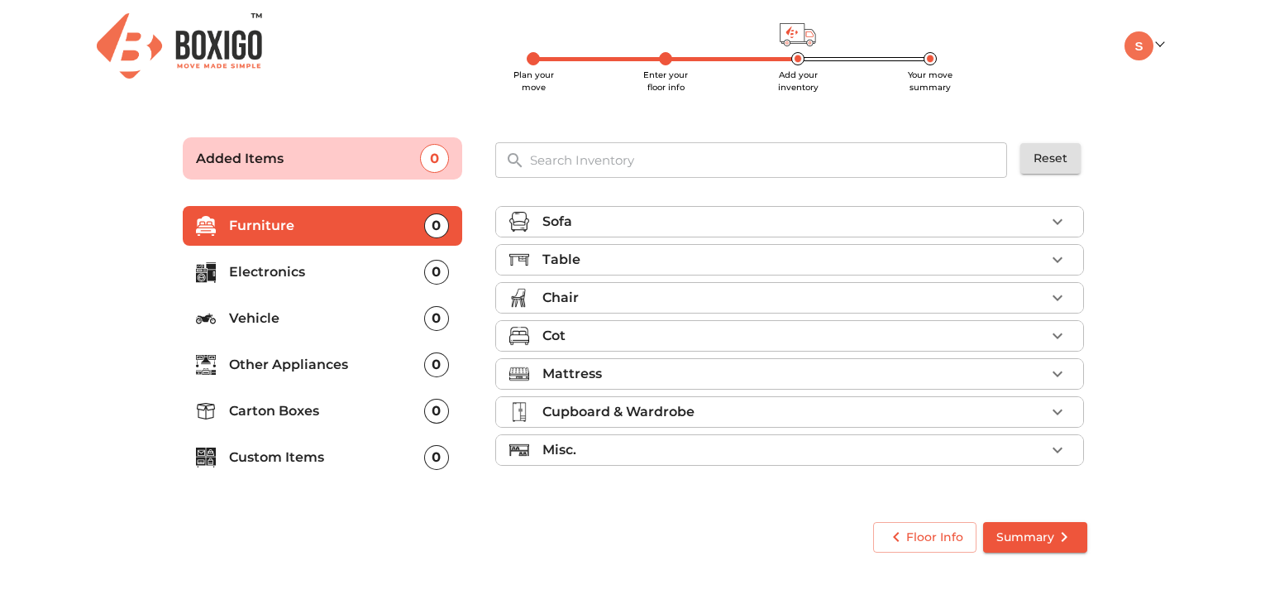
click at [567, 337] on div "Cot" at bounding box center [793, 336] width 503 height 20
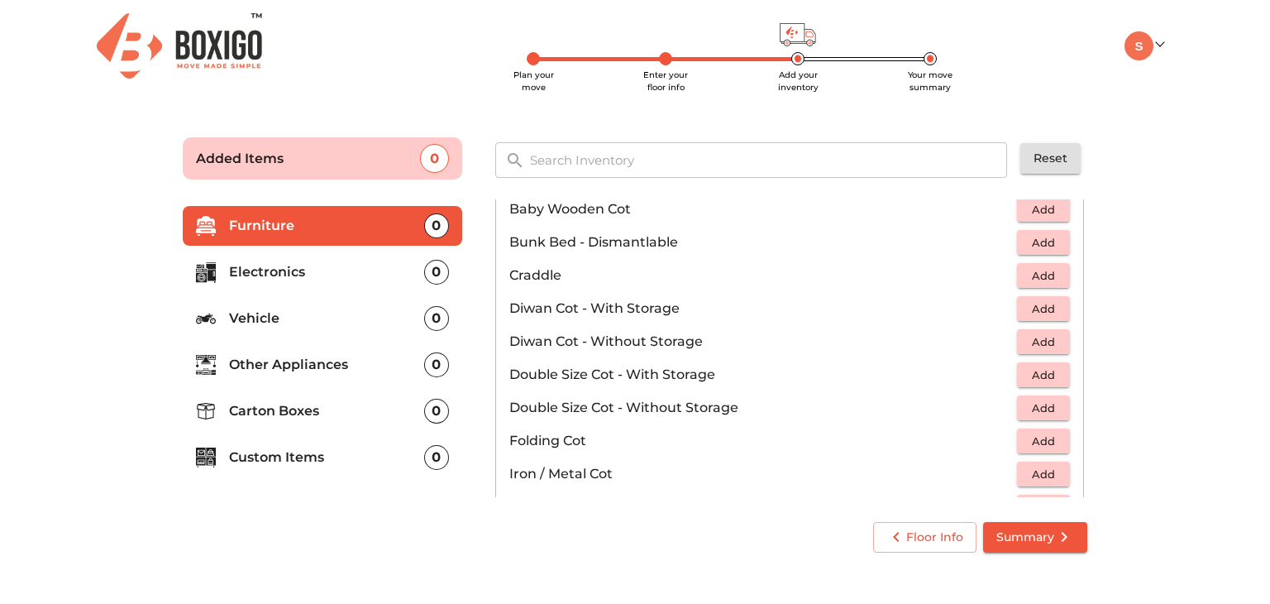
scroll to position [248, 0]
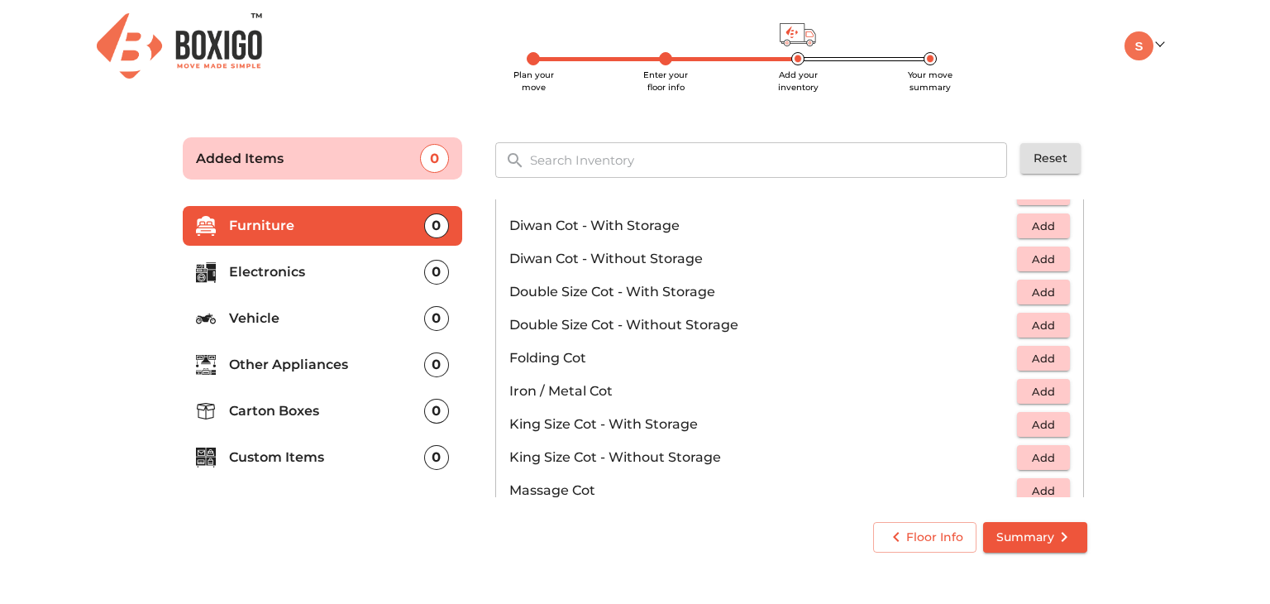
click at [1025, 392] on span "Add" at bounding box center [1043, 391] width 36 height 19
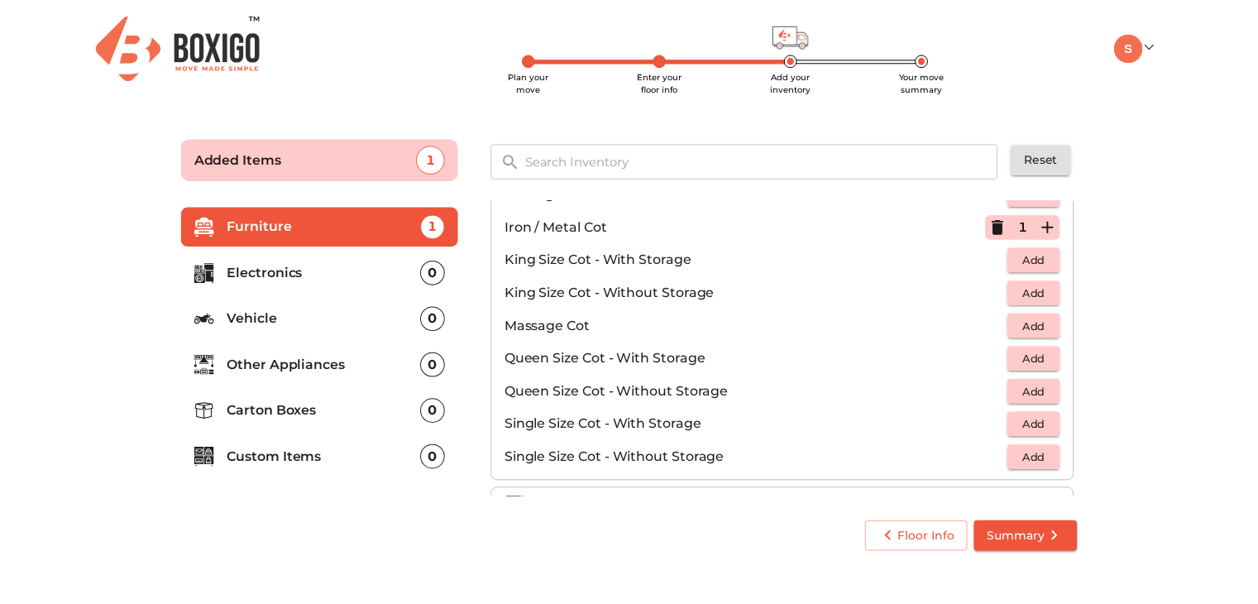
scroll to position [523, 0]
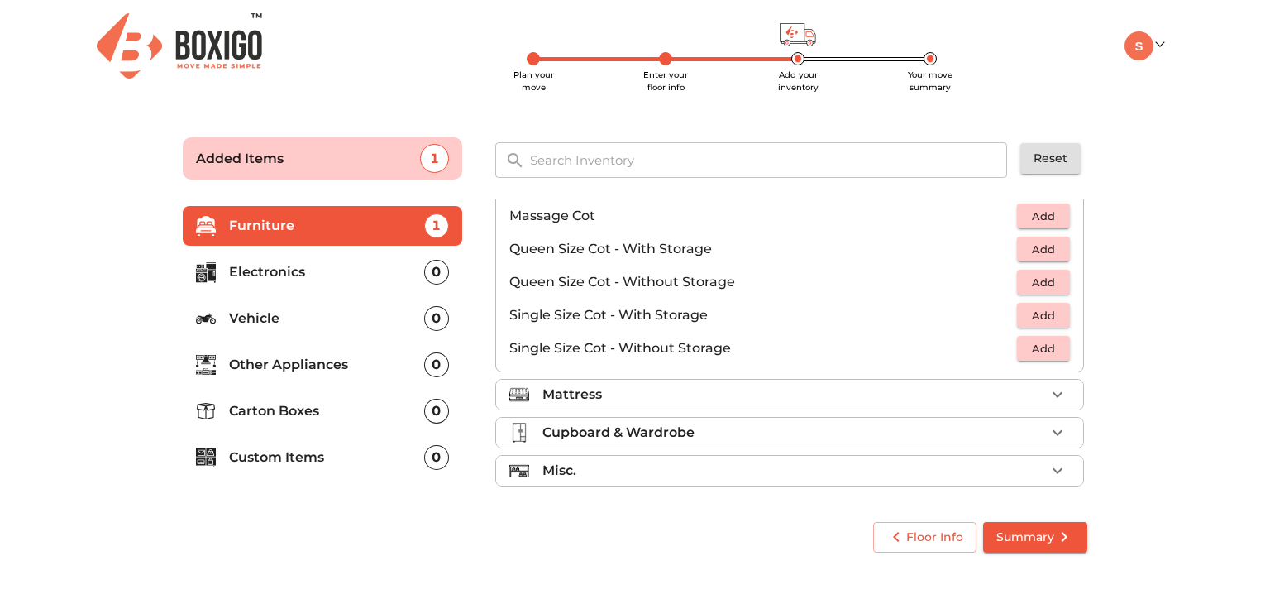
click at [1028, 537] on span "Summary" at bounding box center [1035, 537] width 78 height 21
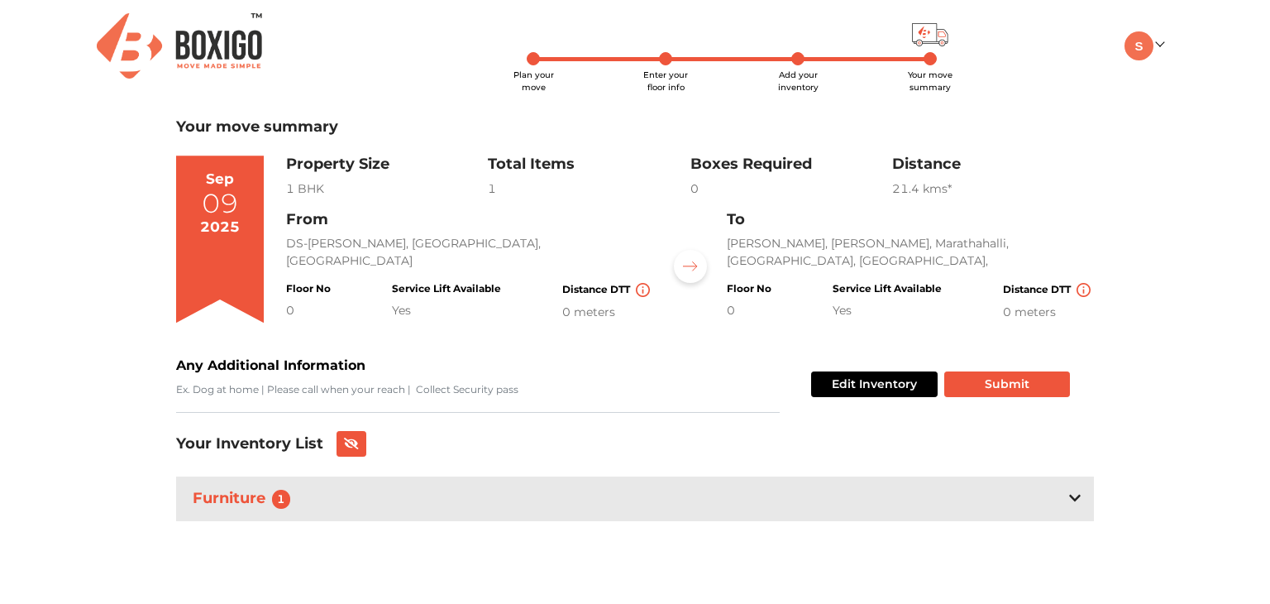
click at [1078, 500] on icon at bounding box center [1075, 497] width 12 height 13
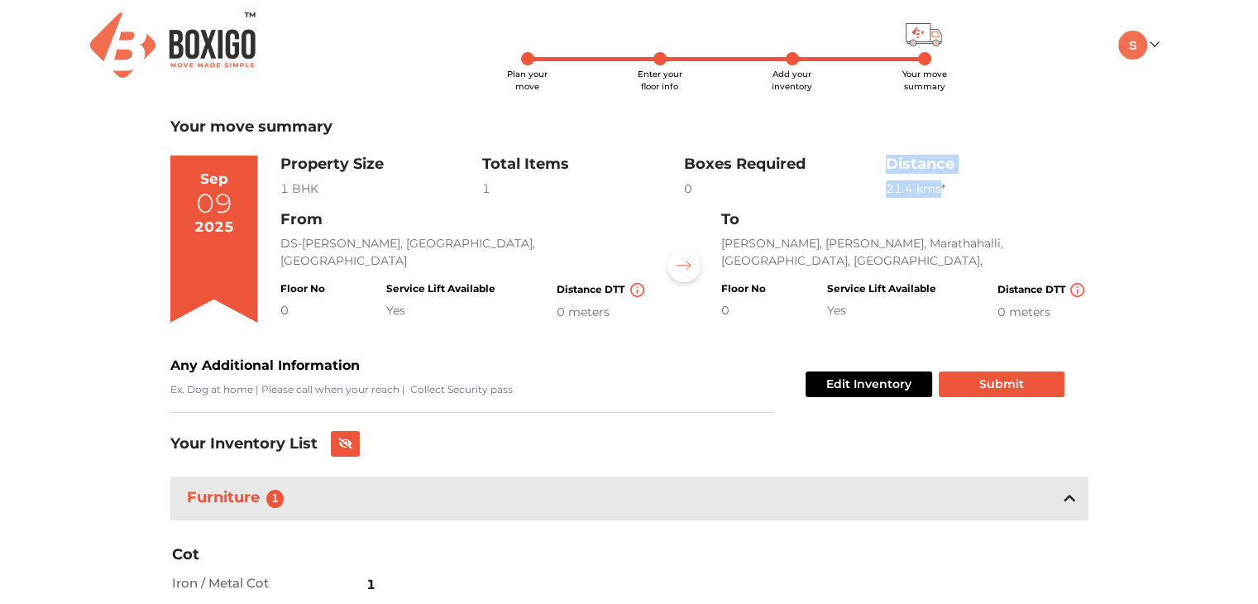
drag, startPoint x: 885, startPoint y: 193, endPoint x: 941, endPoint y: 188, distance: 56.4
click at [941, 188] on div "Property Size 1 BHK Total Items 1 Boxes Required 0 Distance 21.4 km s* Edit Inv…" at bounding box center [684, 176] width 808 height 42
click at [983, 199] on div "Property Size 1 BHK Total Items 1 Boxes Required 0 Distance 21.4 km s * Edit In…" at bounding box center [684, 245] width 808 height 180
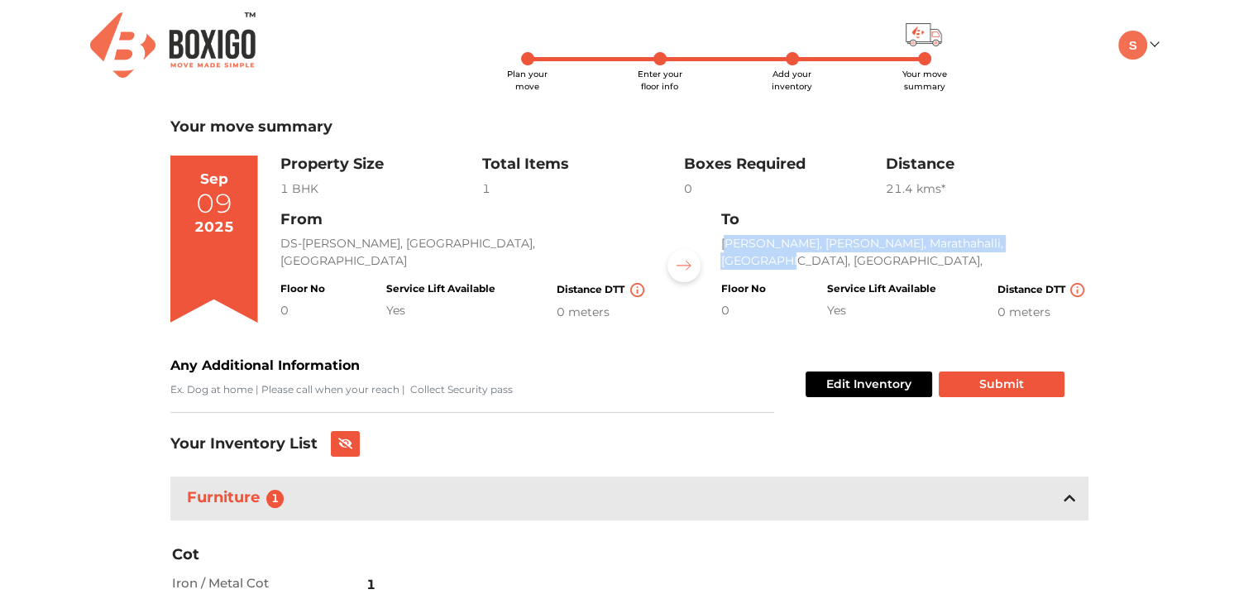
drag, startPoint x: 739, startPoint y: 239, endPoint x: 1035, endPoint y: 246, distance: 296.1
click at [1035, 246] on p "[PERSON_NAME], [PERSON_NAME], Marathahalli, [GEOGRAPHIC_DATA], [GEOGRAPHIC_DATA…" at bounding box center [903, 252] width 367 height 35
copy p "[PERSON_NAME], [PERSON_NAME], Marathahalli, [GEOGRAPHIC_DATA]"
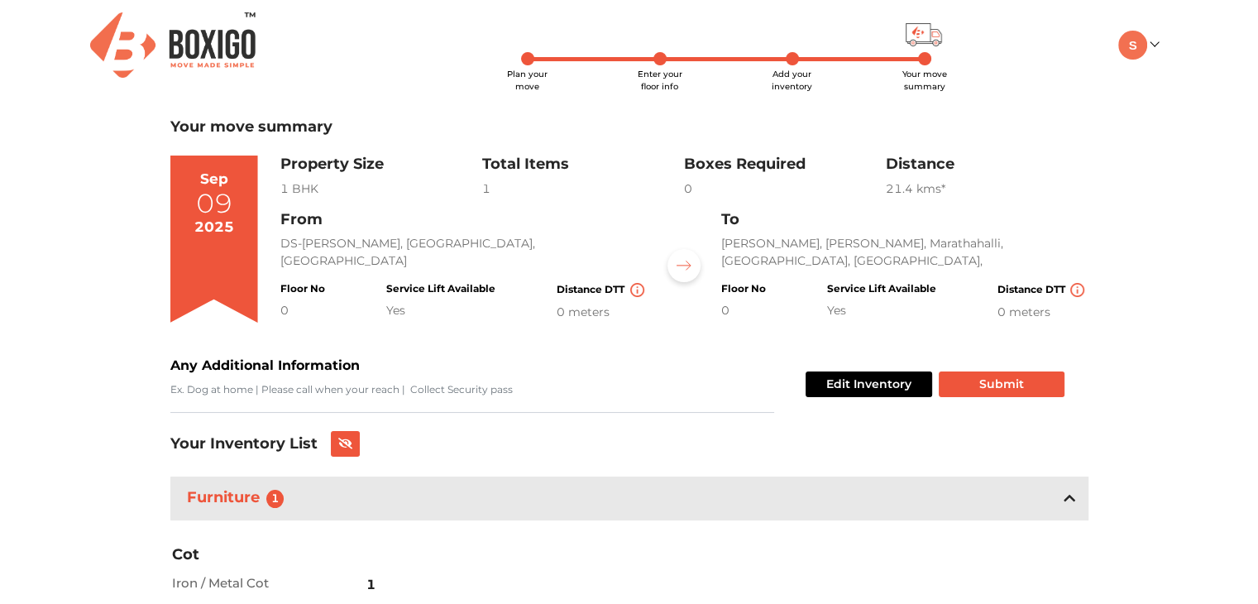
click at [1067, 193] on div "21.4 km s *" at bounding box center [987, 188] width 202 height 17
click at [663, 69] on span "Enter your floor info" at bounding box center [660, 80] width 45 height 23
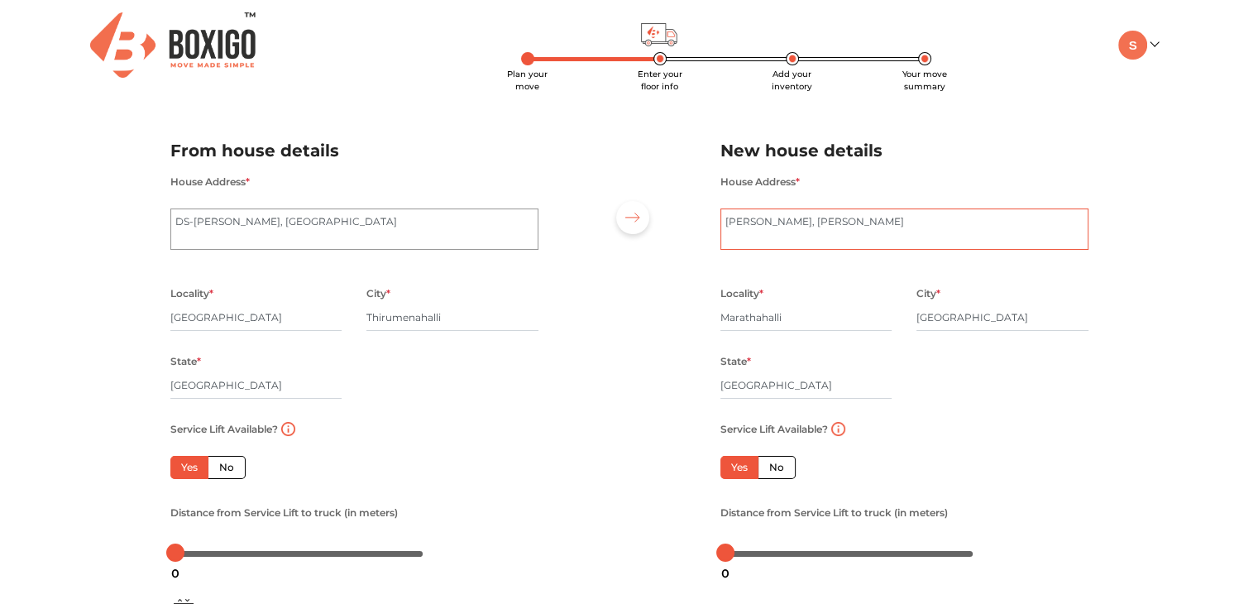
drag, startPoint x: 805, startPoint y: 235, endPoint x: 887, endPoint y: 232, distance: 81.9
click at [807, 235] on textarea "[PERSON_NAME], [PERSON_NAME]" at bounding box center [904, 228] width 368 height 41
drag, startPoint x: 915, startPoint y: 229, endPoint x: 672, endPoint y: 222, distance: 242.4
click at [672, 222] on div "From house details House Address * DS-MAX [GEOGRAPHIC_DATA] Locality * [GEOGRAP…" at bounding box center [629, 345] width 943 height 456
paste textarea "H A Farm Post, [PERSON_NAME] Nagar, [GEOGRAPHIC_DATA], [GEOGRAPHIC_DATA], [GEOG…"
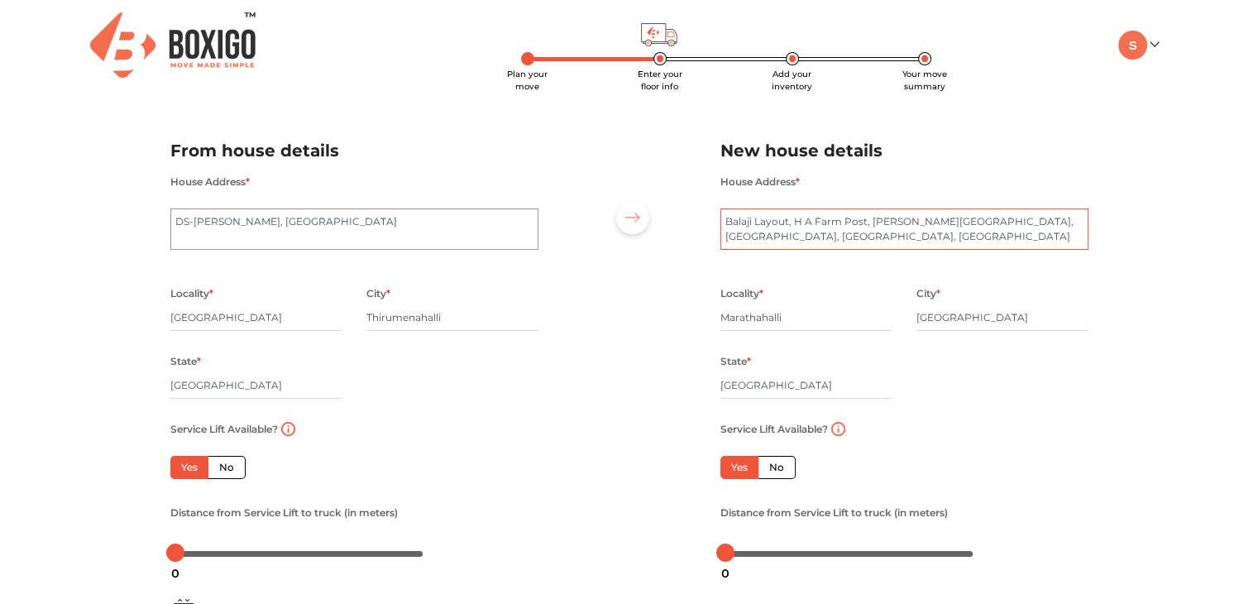
type textarea "Balaji Layout, H A Farm Post, [PERSON_NAME][GEOGRAPHIC_DATA], [GEOGRAPHIC_DATA]…"
click at [1132, 294] on div "Plan your move Enter your floor info Add your inventory Your move summary My Mo…" at bounding box center [629, 391] width 1258 height 783
drag, startPoint x: 825, startPoint y: 325, endPoint x: 709, endPoint y: 322, distance: 115.8
click at [709, 322] on div "Locality * [GEOGRAPHIC_DATA]" at bounding box center [806, 317] width 197 height 68
click at [989, 226] on textarea "[PERSON_NAME], [PERSON_NAME]" at bounding box center [904, 228] width 368 height 41
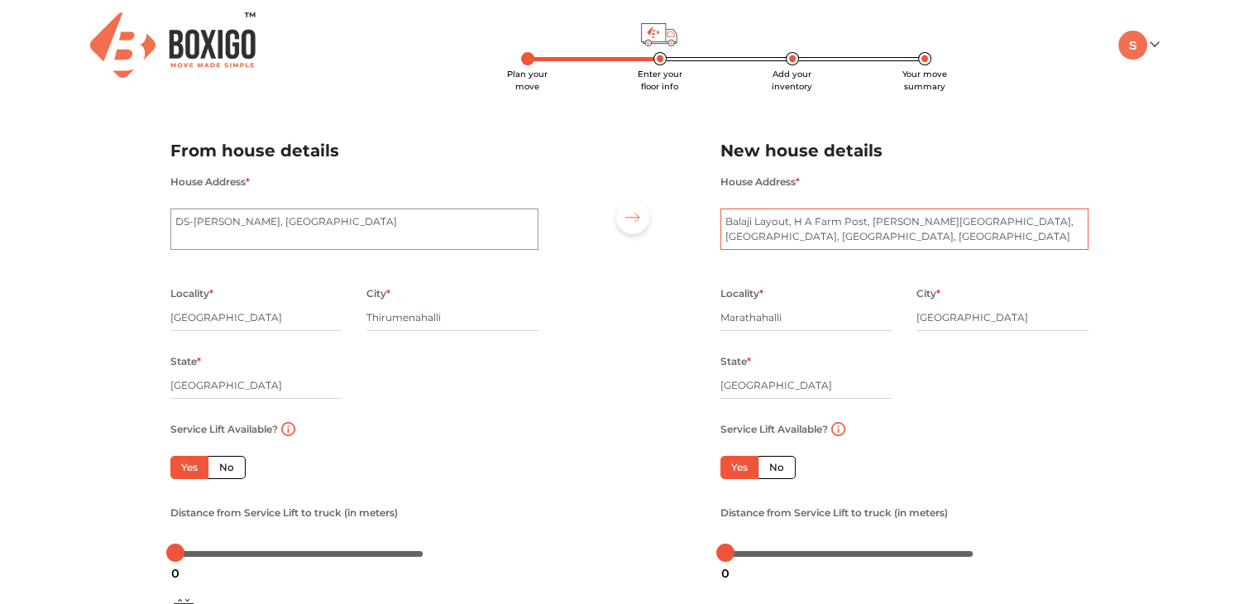
click at [989, 226] on textarea "[PERSON_NAME], [PERSON_NAME]" at bounding box center [904, 228] width 368 height 41
drag, startPoint x: 837, startPoint y: 320, endPoint x: 691, endPoint y: 317, distance: 145.6
click at [692, 318] on div "From house details House Address * DS-MAX [GEOGRAPHIC_DATA] Locality * [GEOGRAP…" at bounding box center [629, 345] width 943 height 456
paste input "Dasar"
type input "Dasarahalli"
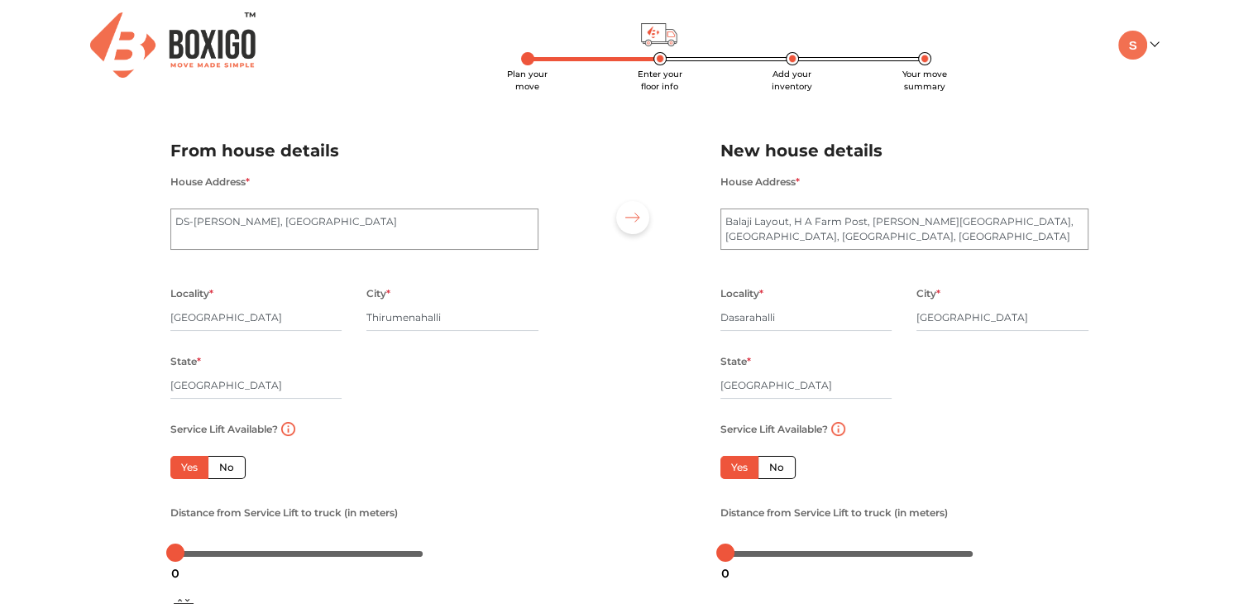
click at [999, 395] on div "Locality * [GEOGRAPHIC_DATA] * [GEOGRAPHIC_DATA] State * [GEOGRAPHIC_DATA] Pinc…" at bounding box center [904, 351] width 393 height 136
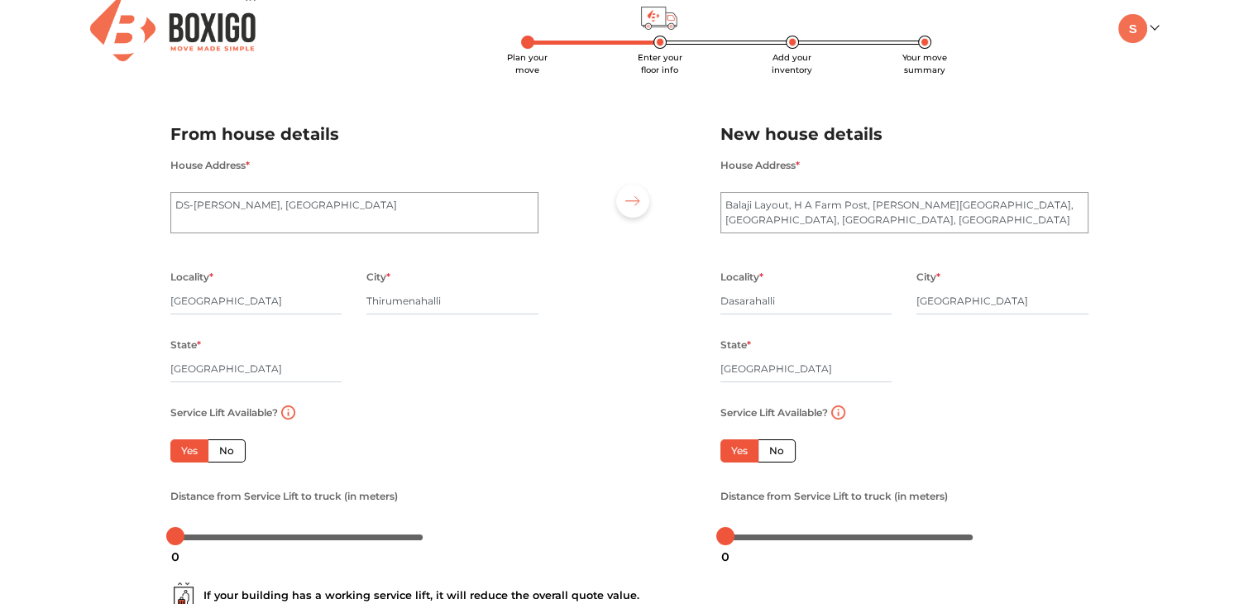
scroll to position [182, 0]
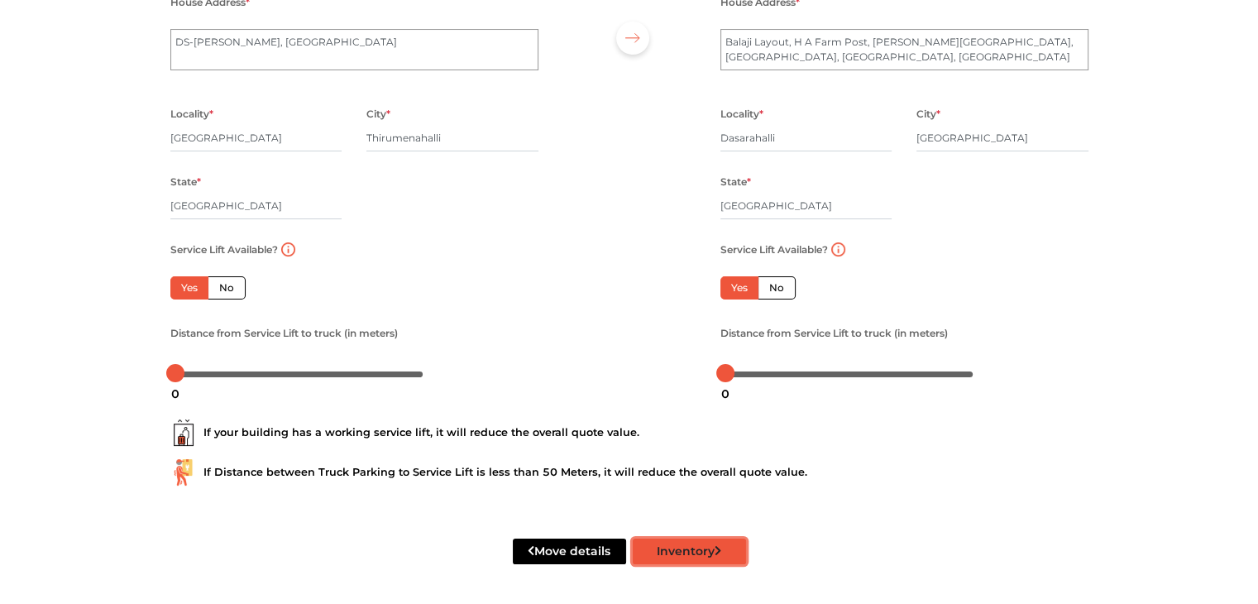
click at [715, 552] on icon "submit" at bounding box center [717, 551] width 7 height 12
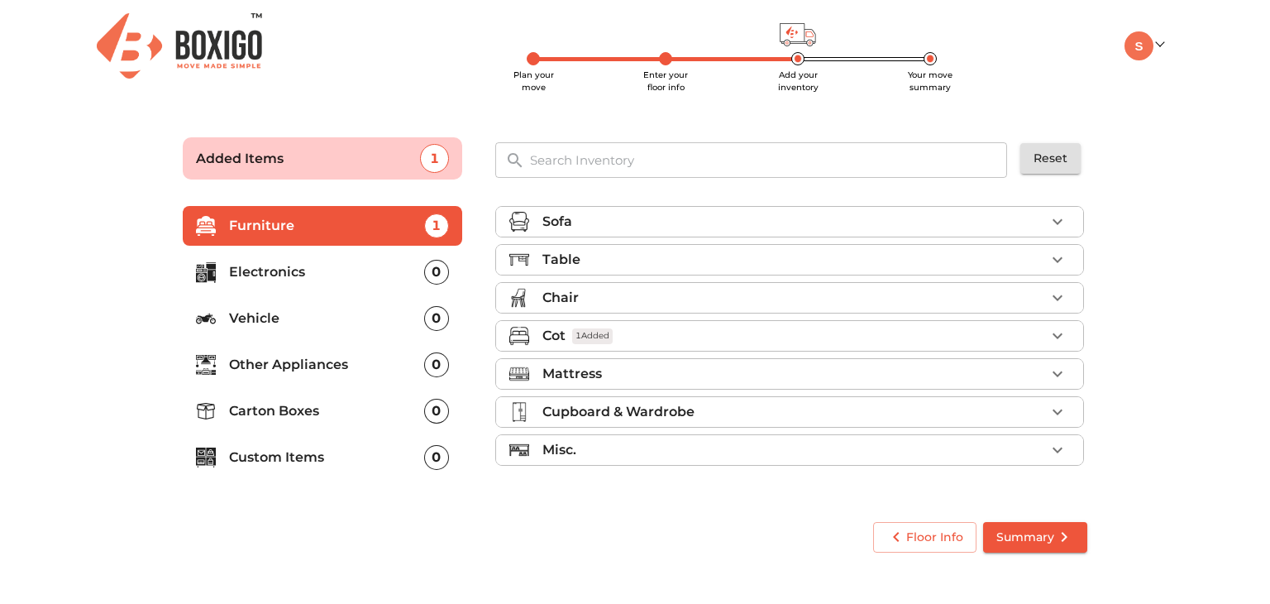
click at [1033, 537] on span "Summary" at bounding box center [1035, 537] width 78 height 21
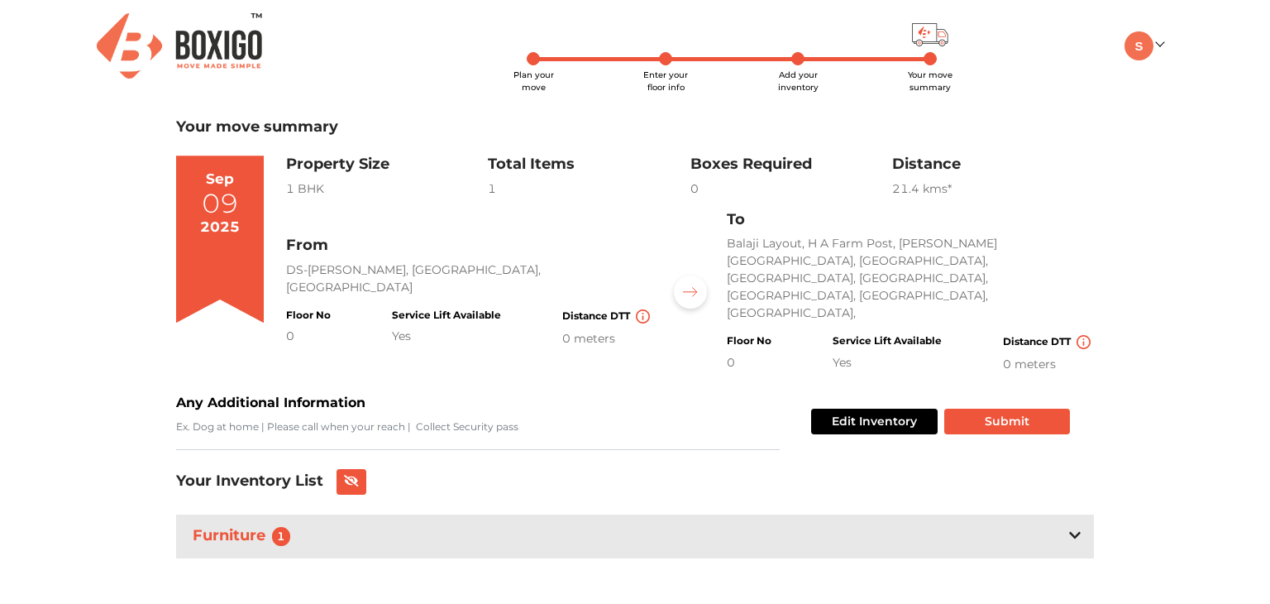
click at [1087, 514] on div "Furniture 1" at bounding box center [635, 536] width 918 height 44
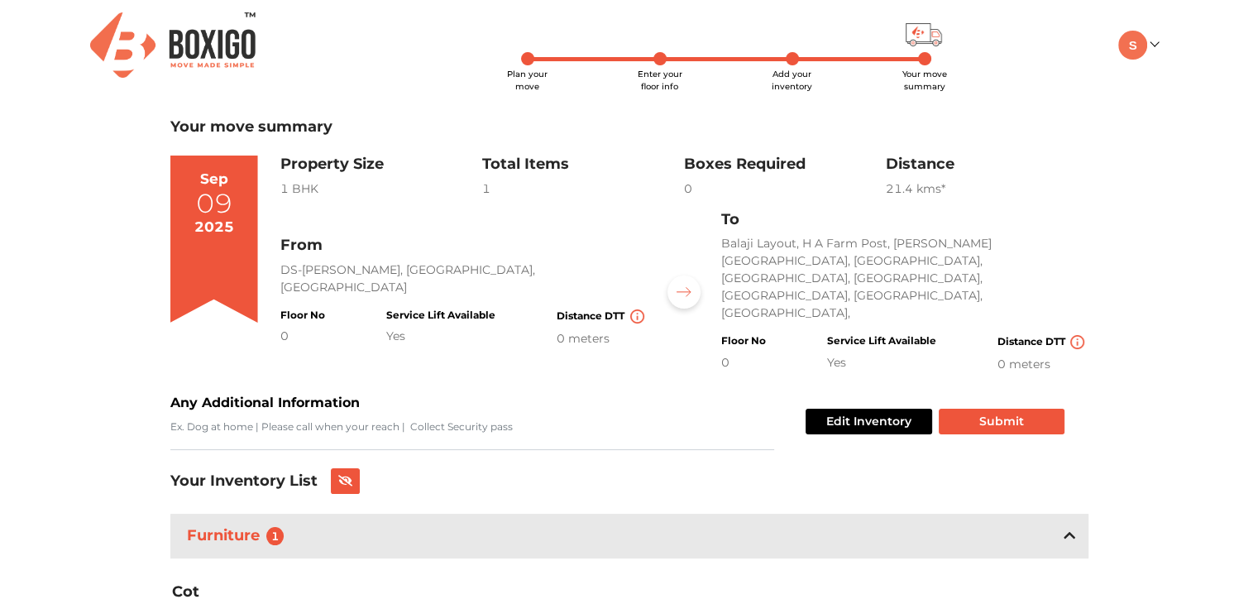
scroll to position [75, 0]
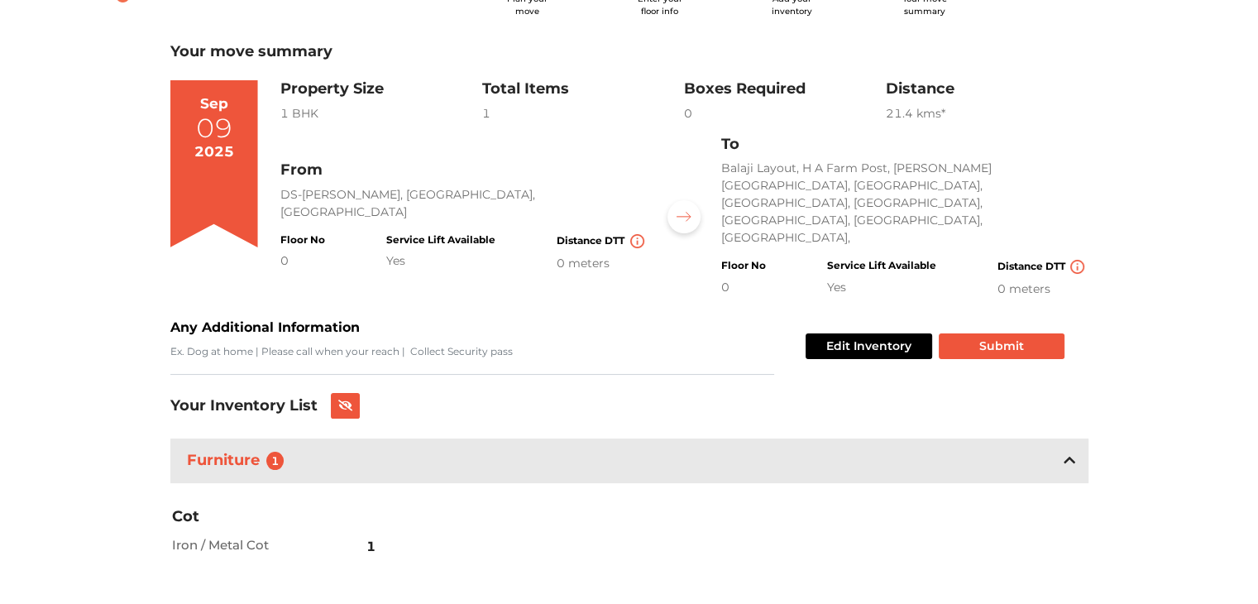
click at [260, 527] on div "Iron / Metal Cot 1" at bounding box center [275, 546] width 207 height 38
click at [471, 500] on div "Cot Iron / Metal Cot 1" at bounding box center [629, 536] width 943 height 100
click at [347, 399] on icon at bounding box center [345, 405] width 15 height 12
click at [342, 399] on icon at bounding box center [344, 405] width 13 height 12
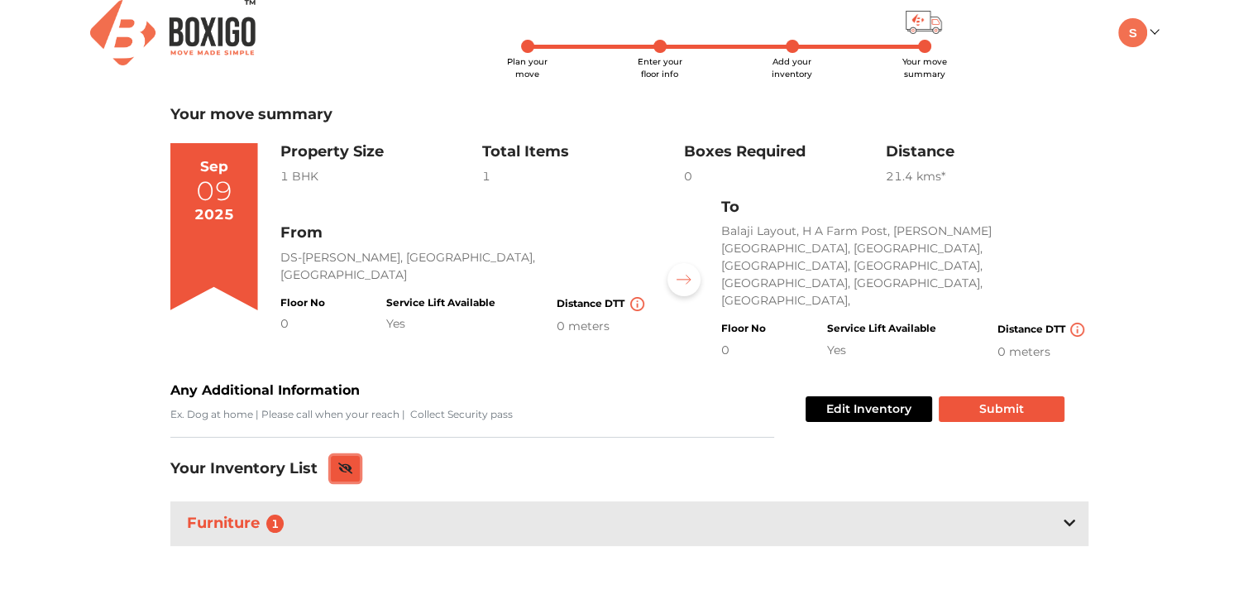
scroll to position [0, 0]
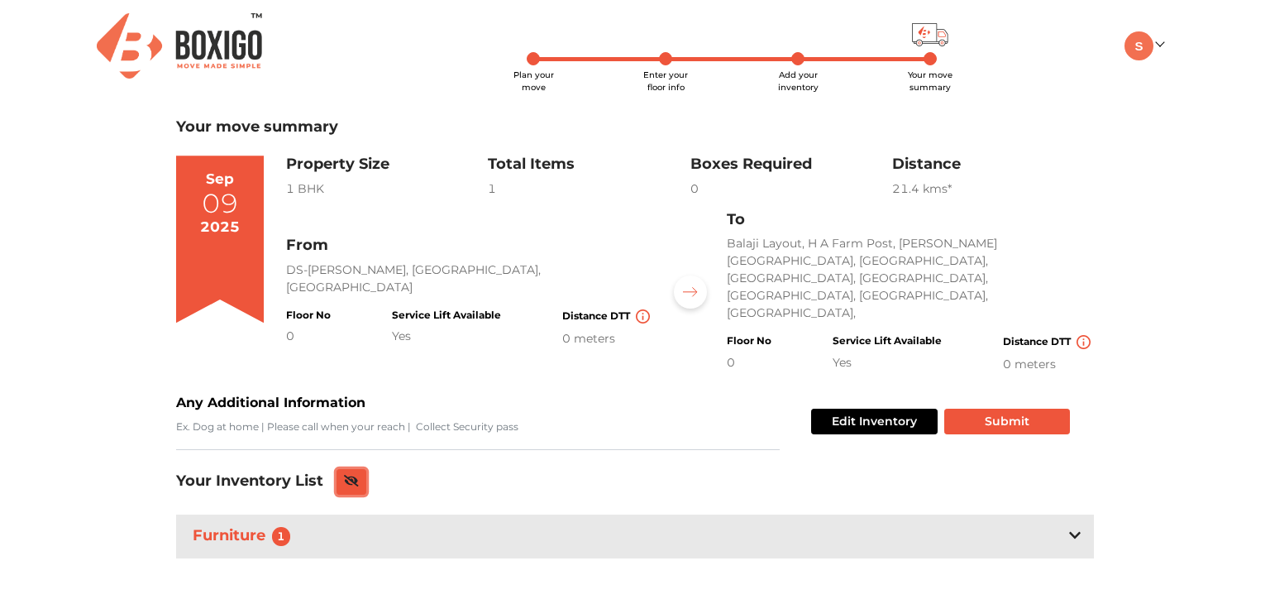
click at [362, 469] on button at bounding box center [352, 482] width 30 height 26
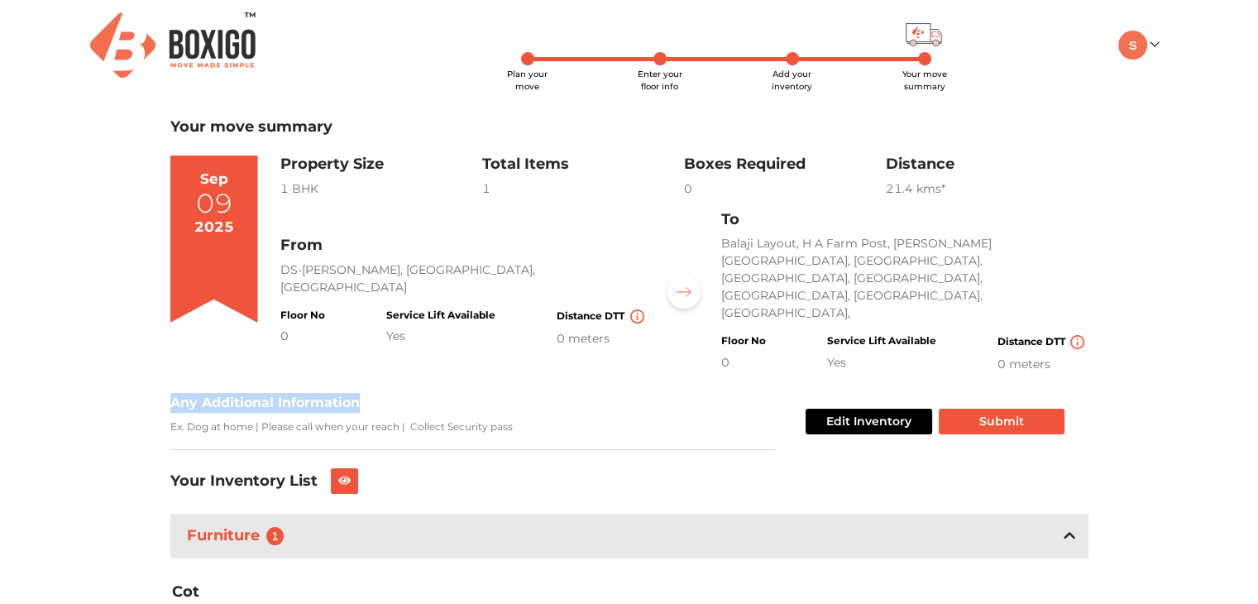
drag, startPoint x: 183, startPoint y: 366, endPoint x: 413, endPoint y: 364, distance: 229.9
click at [407, 393] on div "Any Additional Information" at bounding box center [472, 421] width 628 height 57
drag, startPoint x: 523, startPoint y: 388, endPoint x: 512, endPoint y: 392, distance: 11.5
click at [490, 419] on textarea "Any Additional Information" at bounding box center [472, 434] width 604 height 31
click at [921, 47] on div "Plan your move Enter your floor info Add your inventory Your move summary My Mo…" at bounding box center [809, 45] width 721 height 29
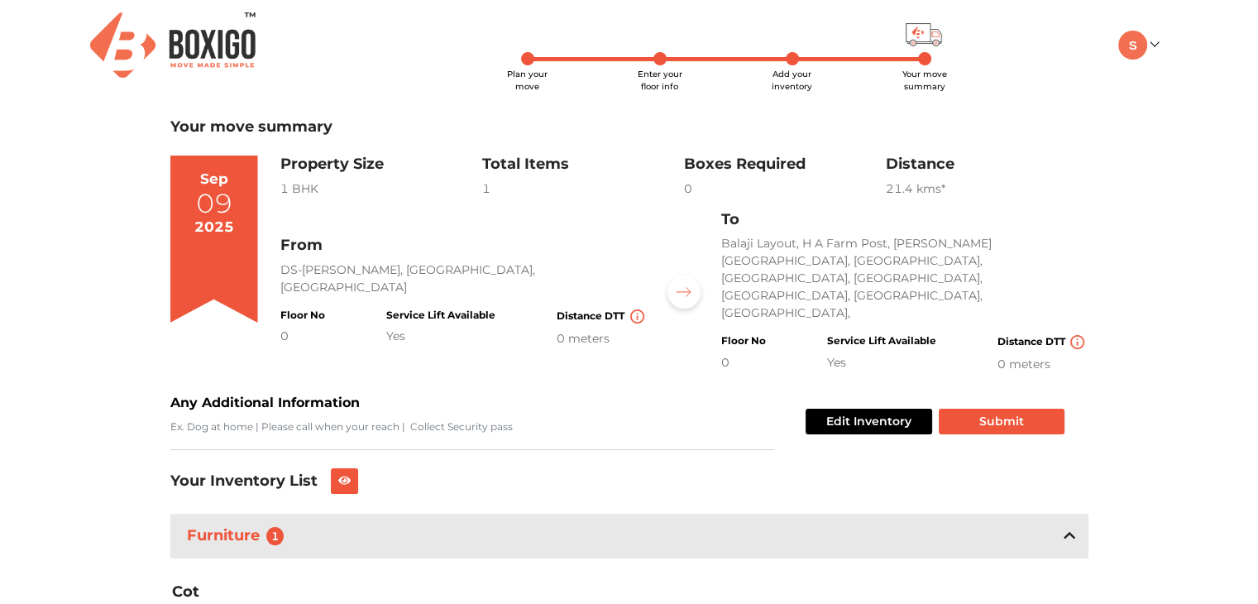
click at [923, 69] on span "Your move summary" at bounding box center [924, 80] width 45 height 23
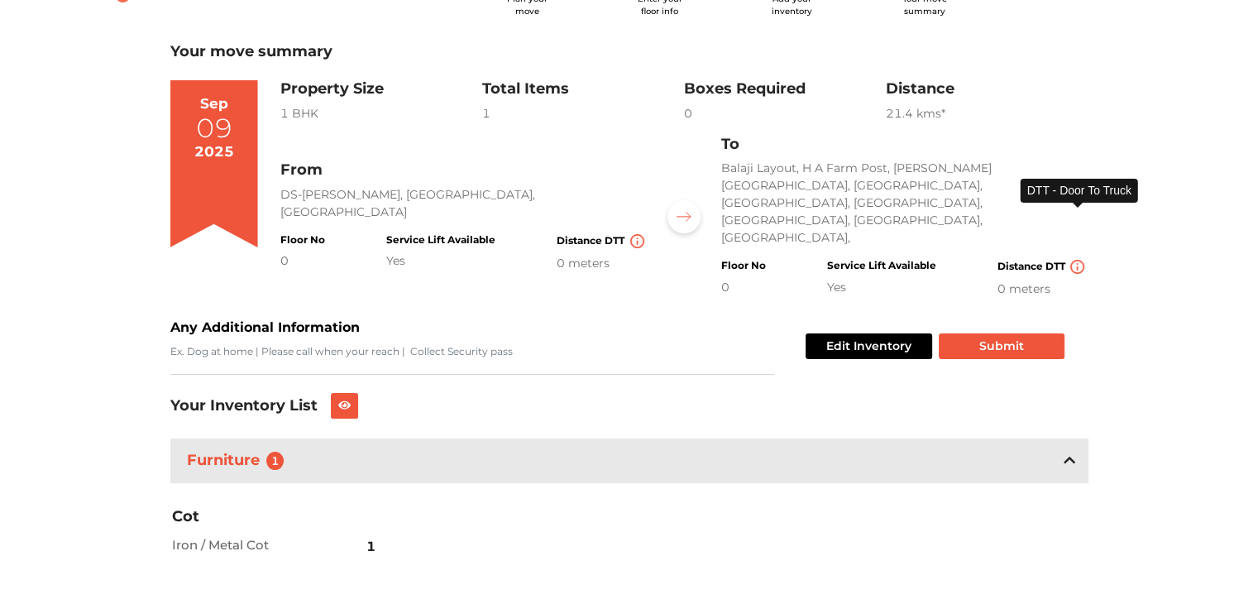
click at [1075, 260] on img at bounding box center [1077, 267] width 14 height 14
click at [903, 107] on div "21.4 km s*" at bounding box center [987, 113] width 202 height 17
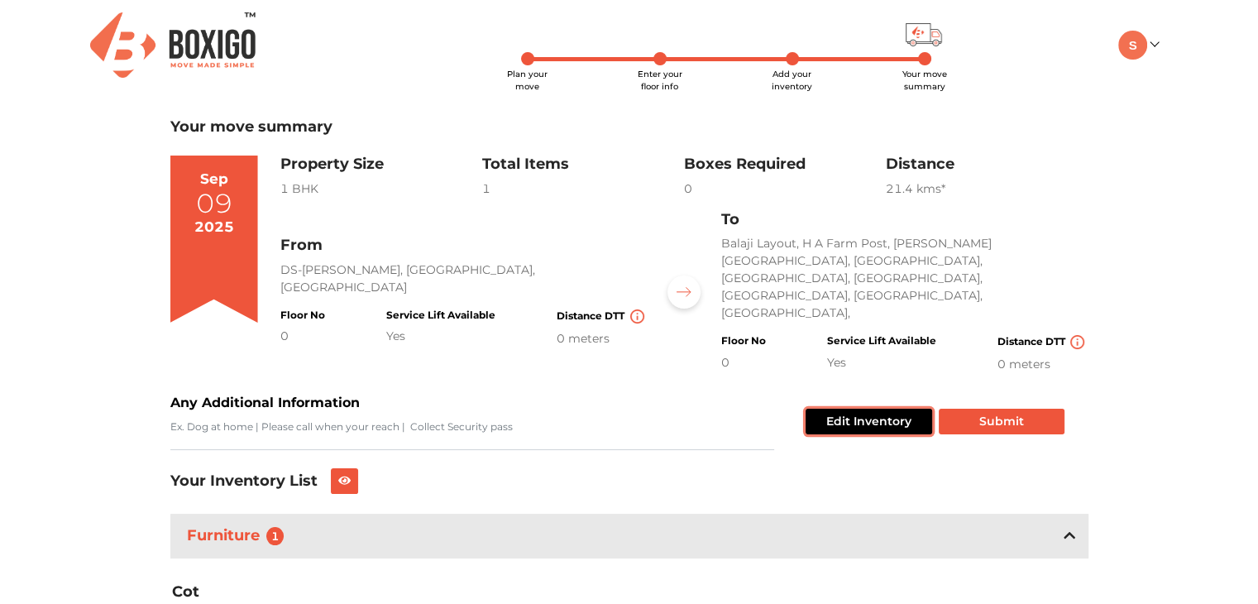
click at [893, 408] on button "Edit Inventory" at bounding box center [868, 421] width 127 height 26
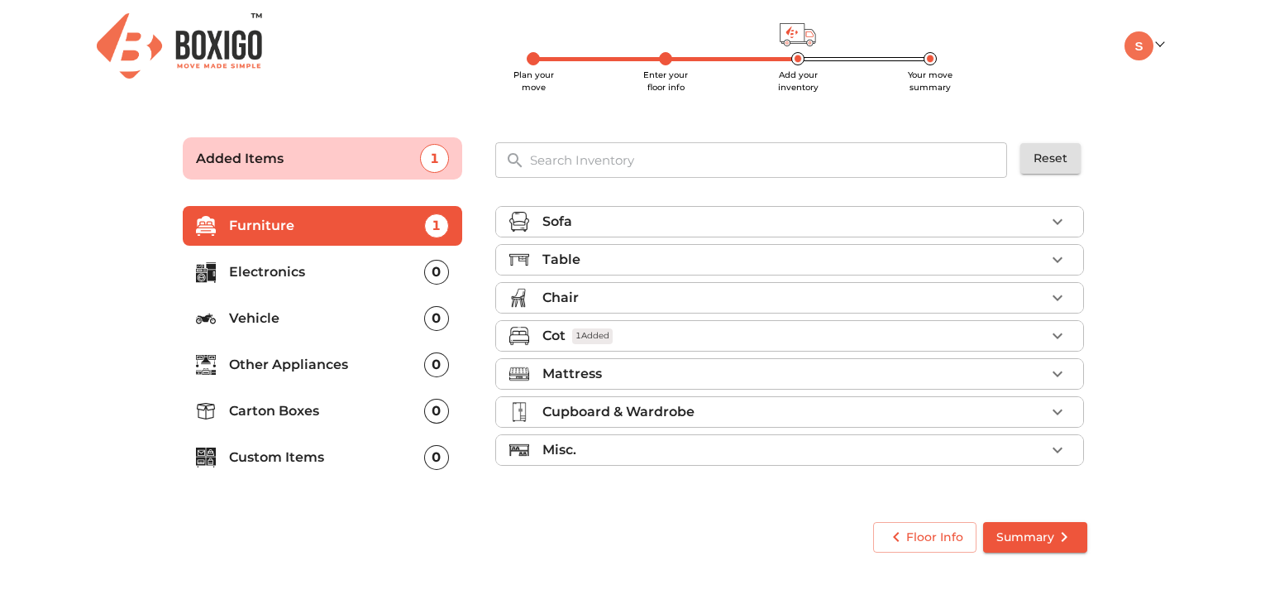
click at [536, 69] on span "Plan your move" at bounding box center [534, 80] width 41 height 23
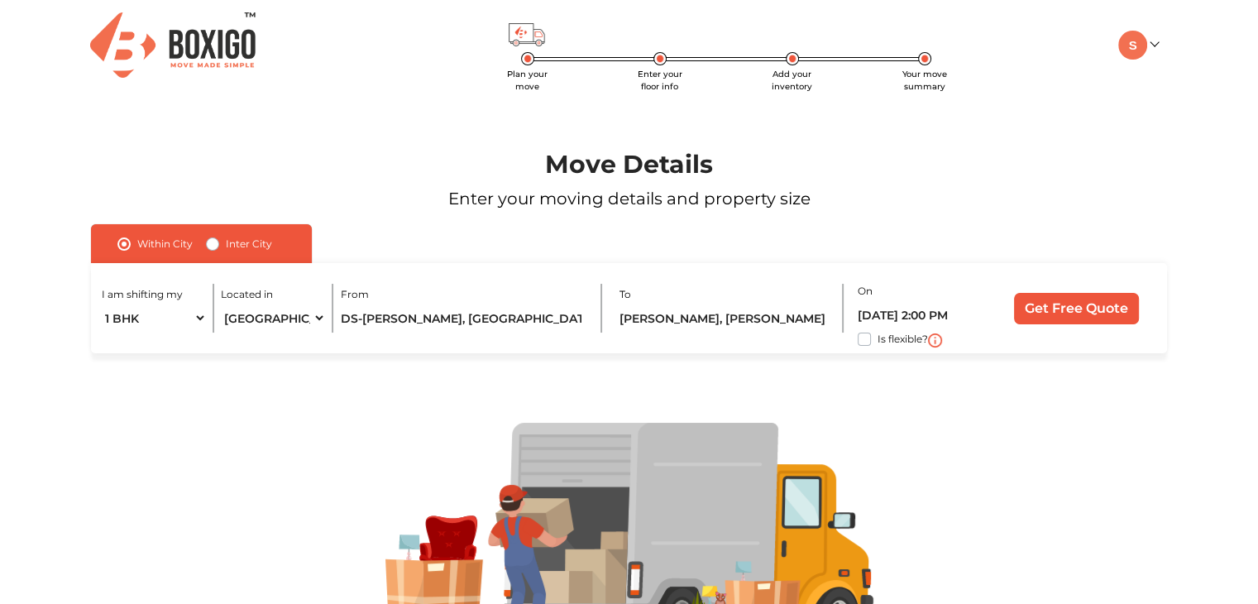
scroll to position [83, 0]
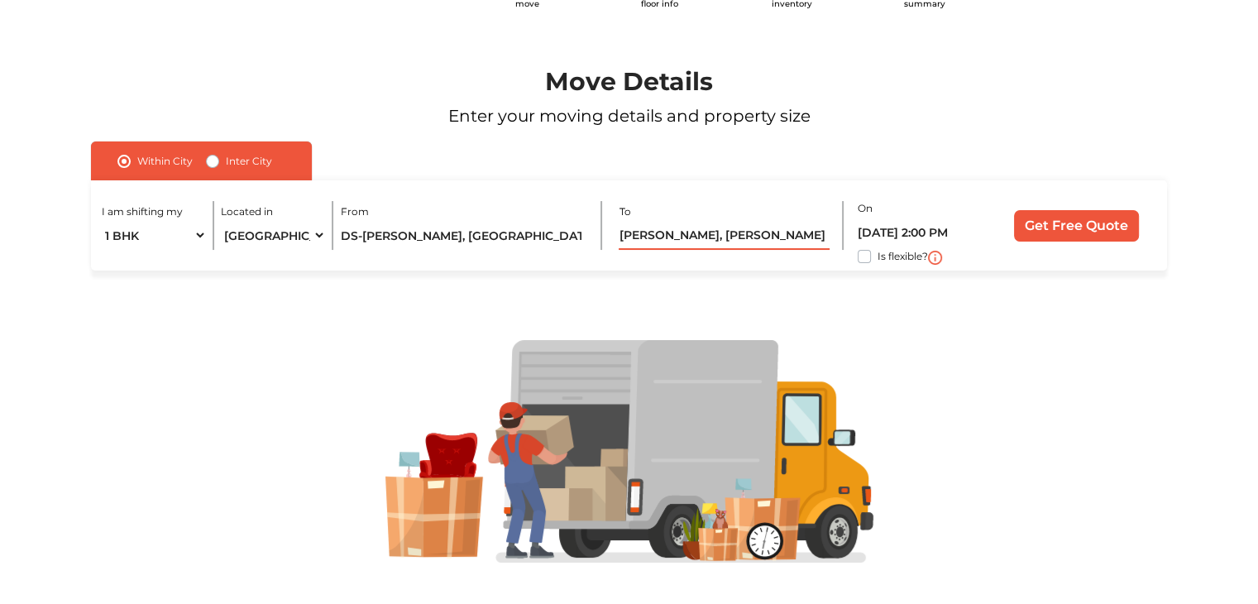
click at [678, 236] on input "[PERSON_NAME], [PERSON_NAME], Marathahalli, [GEOGRAPHIC_DATA], [GEOGRAPHIC_DATA]" at bounding box center [724, 235] width 211 height 29
click at [678, 235] on input "[PERSON_NAME], [PERSON_NAME], Marathahalli, [GEOGRAPHIC_DATA], [GEOGRAPHIC_DATA]" at bounding box center [724, 235] width 211 height 29
paste input "Dasarahalli"
type input "Dasarahalli"
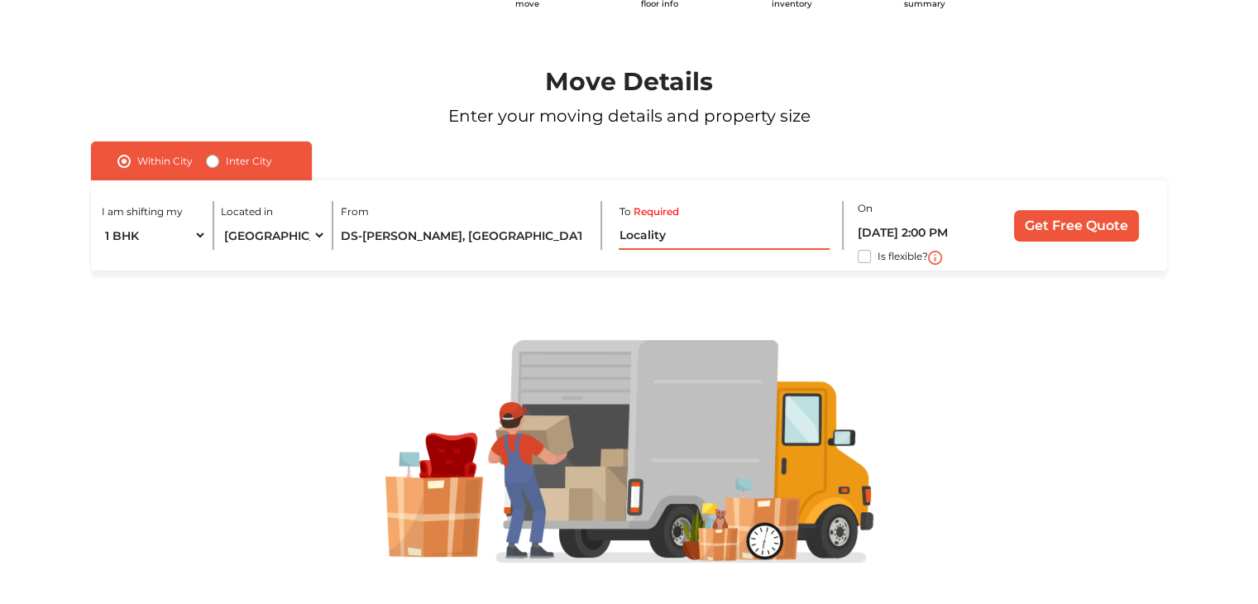
paste input "Balaji Layout, H A Farm Post, [PERSON_NAME][GEOGRAPHIC_DATA], [GEOGRAPHIC_DATA]…"
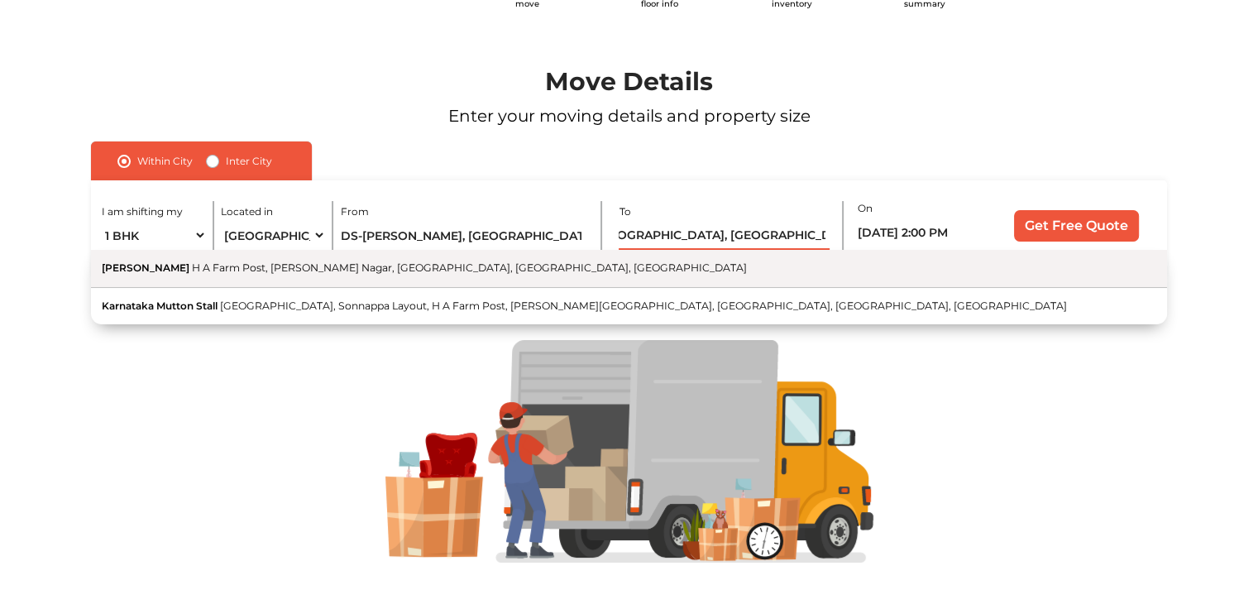
type input "Balaji Layout, H A Farm Post, [PERSON_NAME][GEOGRAPHIC_DATA], [GEOGRAPHIC_DATA]…"
click at [576, 270] on button "Balaji Layout H A Farm Post, [PERSON_NAME][GEOGRAPHIC_DATA], [GEOGRAPHIC_DATA],…" at bounding box center [629, 269] width 1076 height 38
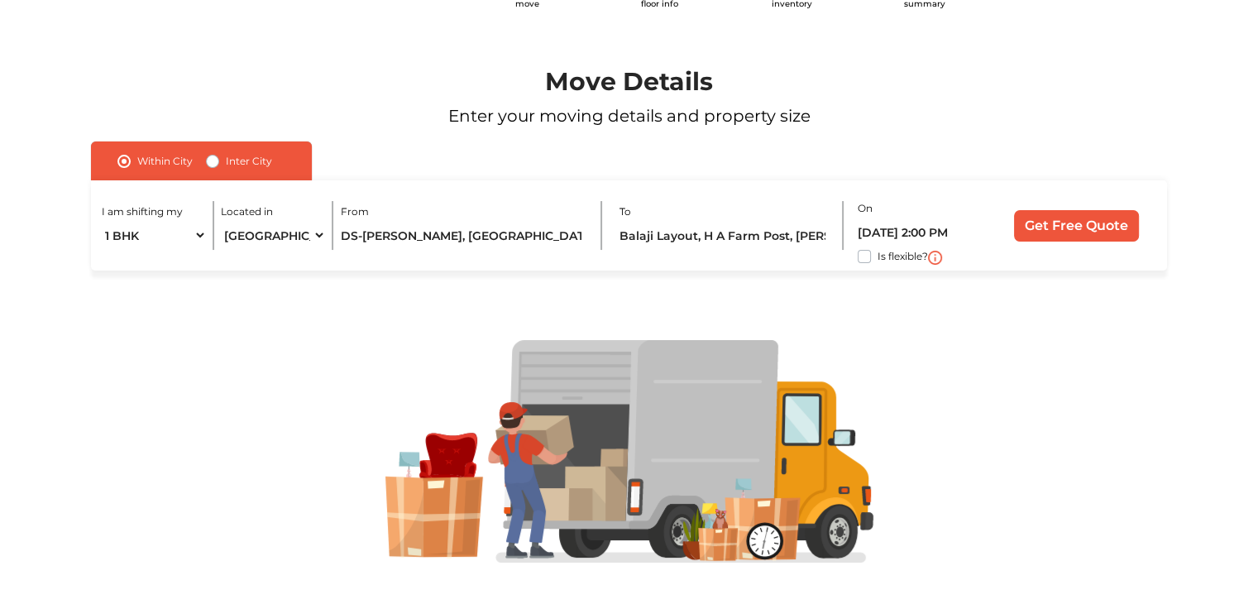
click at [882, 303] on div at bounding box center [629, 451] width 1182 height 362
click at [877, 260] on label "Is flexible?" at bounding box center [902, 254] width 50 height 17
click at [104, 260] on input "Is flexible?" at bounding box center [97, 254] width 13 height 17
checkbox input "true"
click at [1058, 230] on input "Get Free Quote" at bounding box center [1076, 225] width 125 height 31
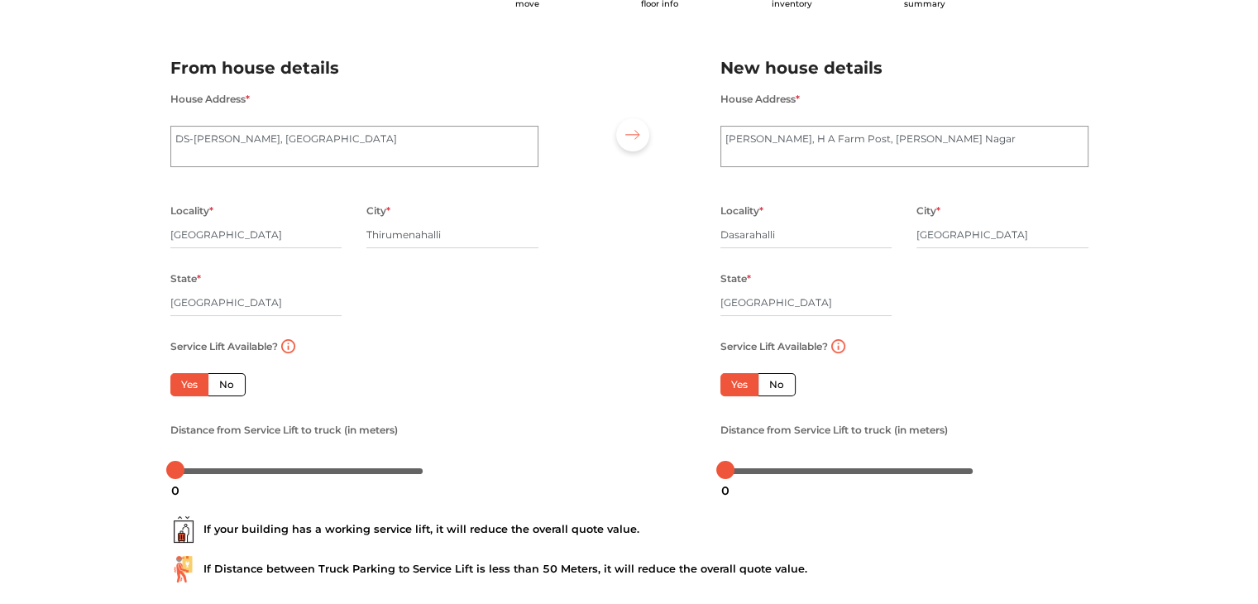
scroll to position [182, 0]
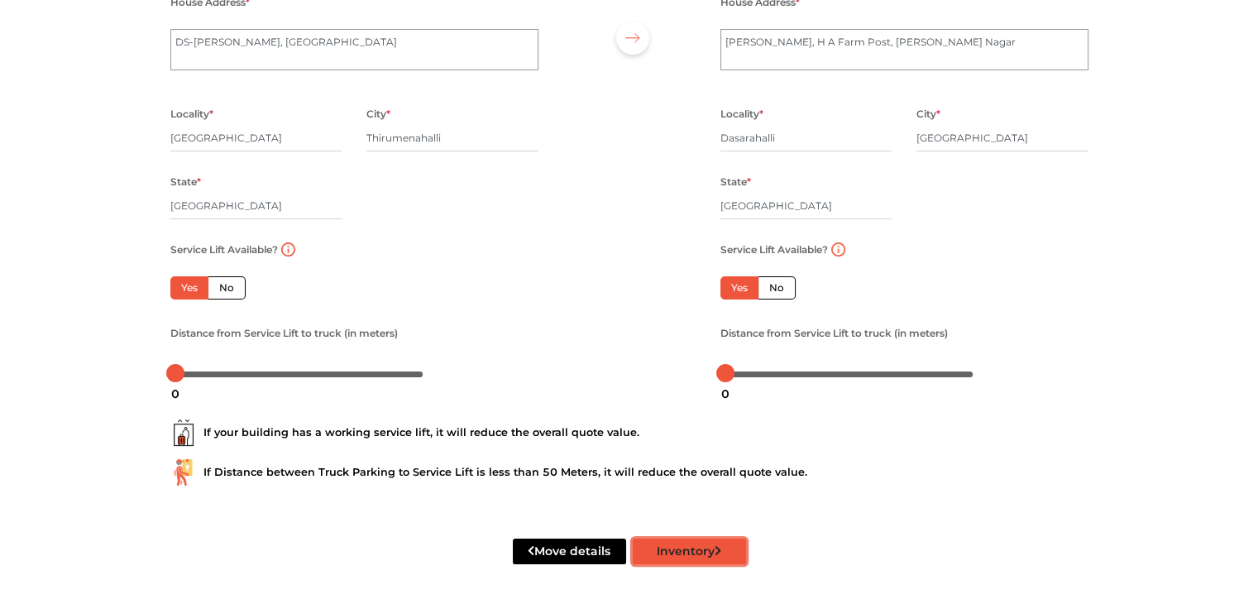
click at [695, 544] on button "Inventory" at bounding box center [689, 551] width 113 height 26
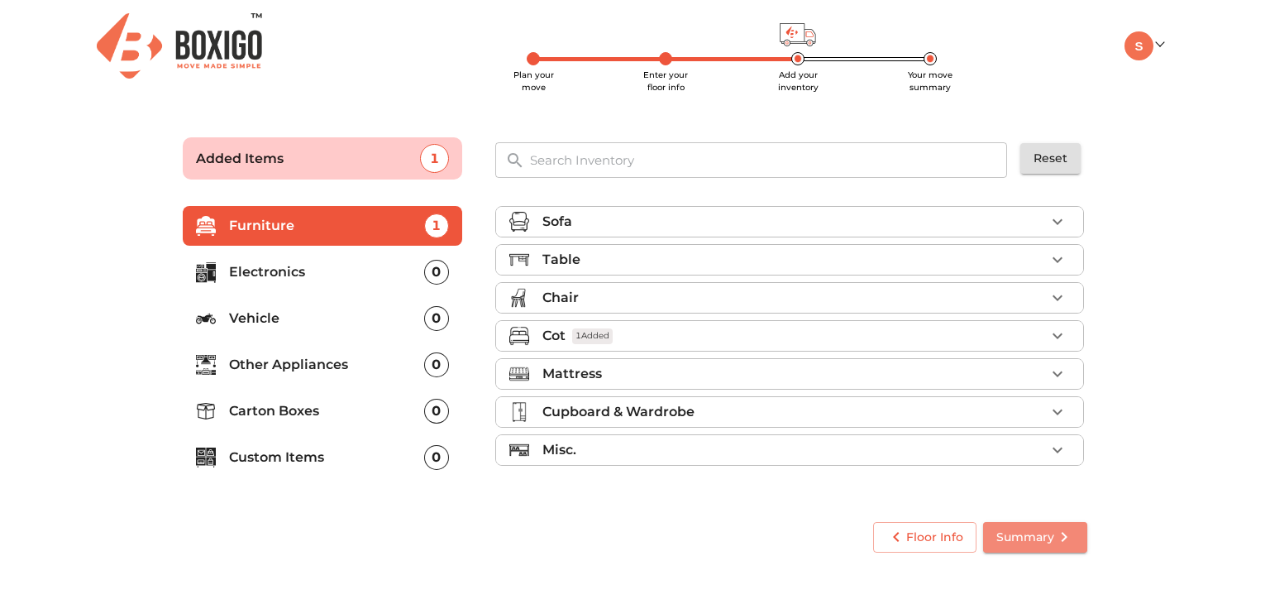
click at [1047, 537] on span "Summary" at bounding box center [1035, 537] width 78 height 21
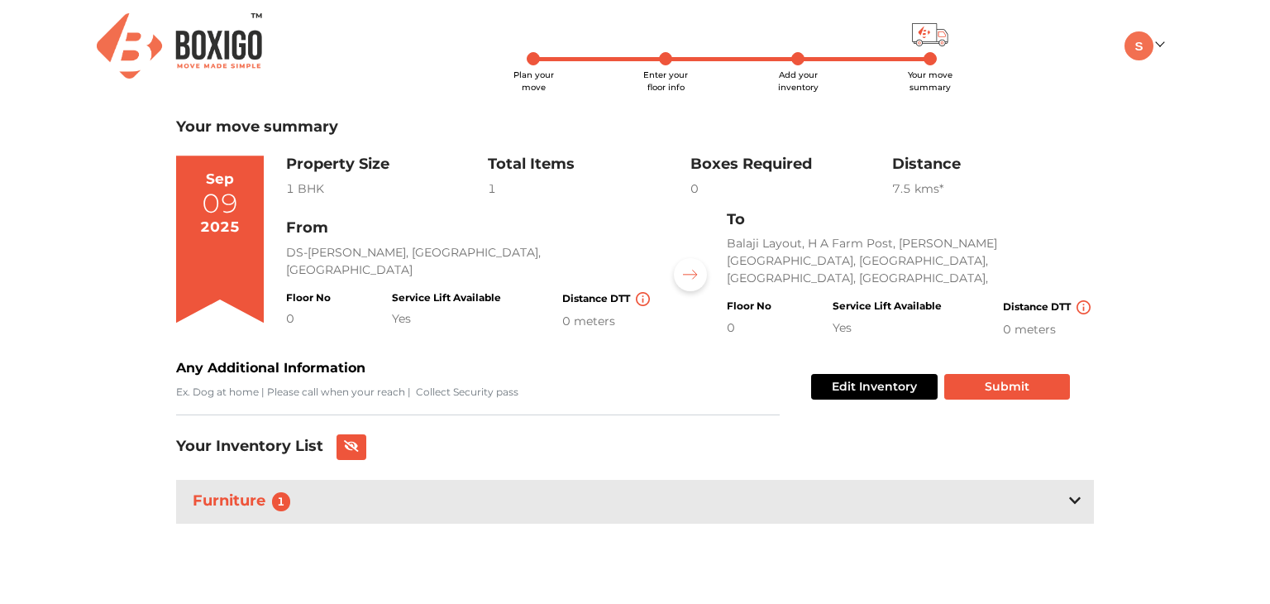
click at [1065, 502] on div "Furniture 1" at bounding box center [635, 502] width 918 height 44
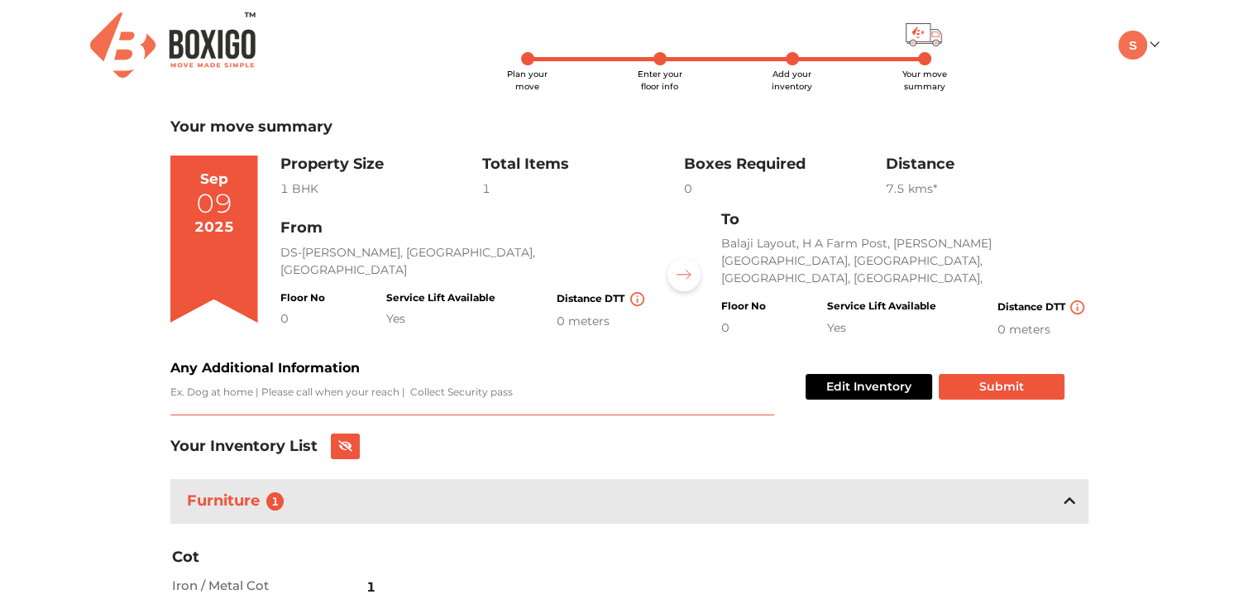
drag, startPoint x: 518, startPoint y: 391, endPoint x: 184, endPoint y: 392, distance: 334.1
click at [184, 393] on textarea "Any Additional Information" at bounding box center [472, 400] width 604 height 31
drag, startPoint x: 181, startPoint y: 389, endPoint x: 466, endPoint y: 385, distance: 285.3
click at [432, 385] on textarea "Any Additional Information" at bounding box center [472, 400] width 604 height 31
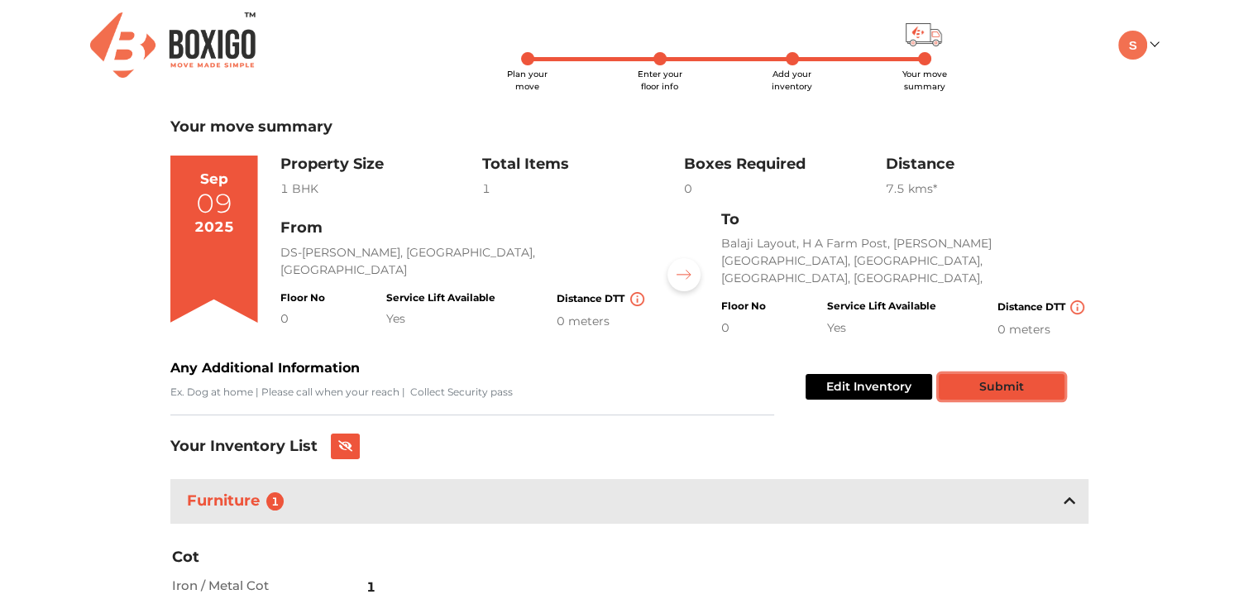
click at [982, 386] on button "Submit" at bounding box center [1002, 387] width 126 height 26
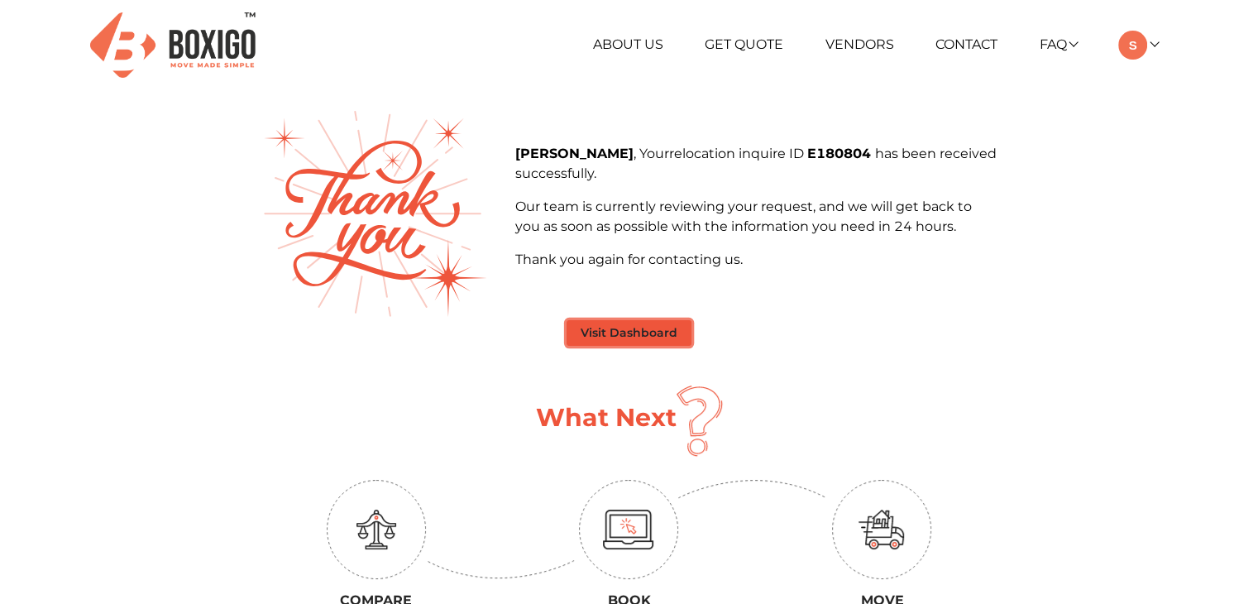
click at [640, 342] on button "Visit Dashboard" at bounding box center [628, 333] width 125 height 26
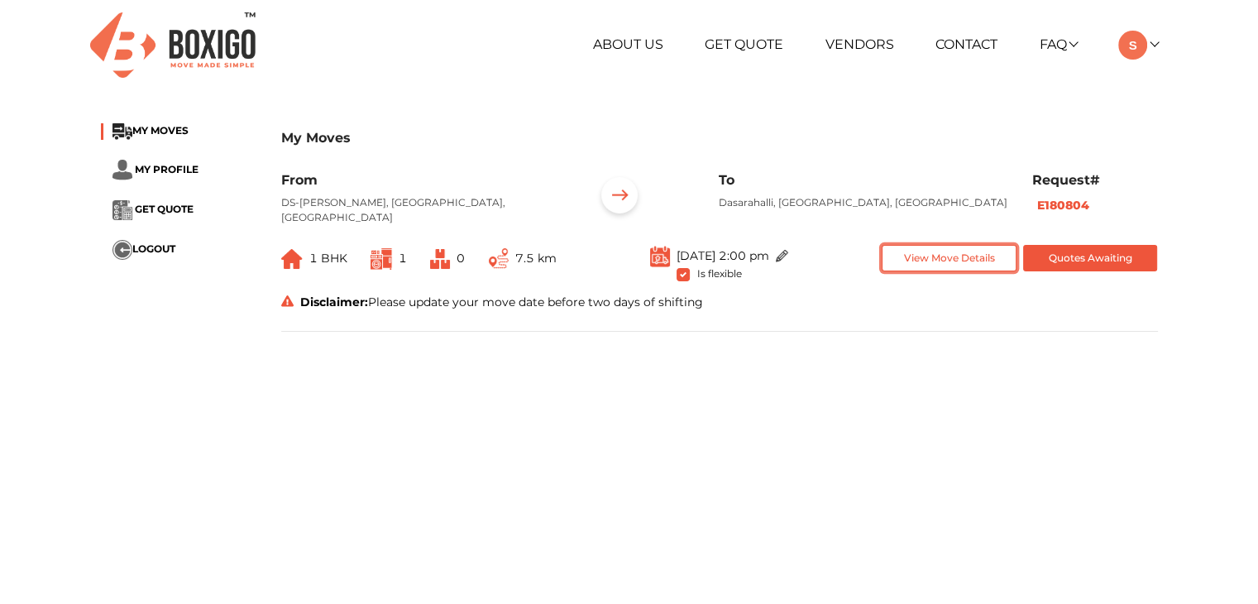
click at [934, 264] on button "View Move Details" at bounding box center [948, 258] width 135 height 27
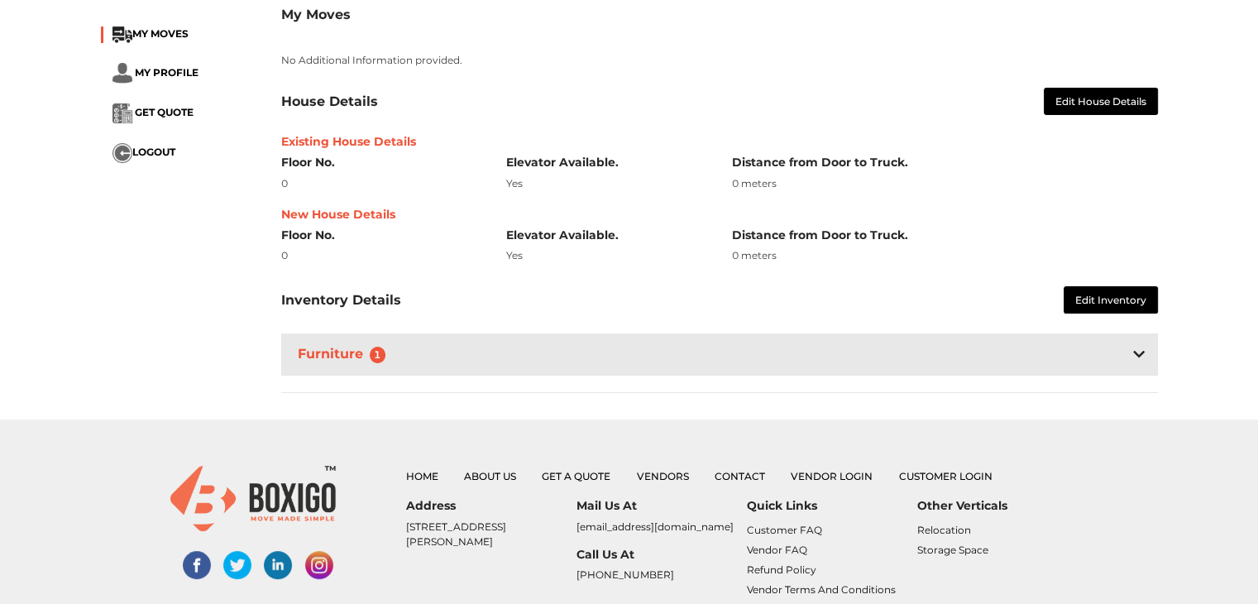
scroll to position [83, 0]
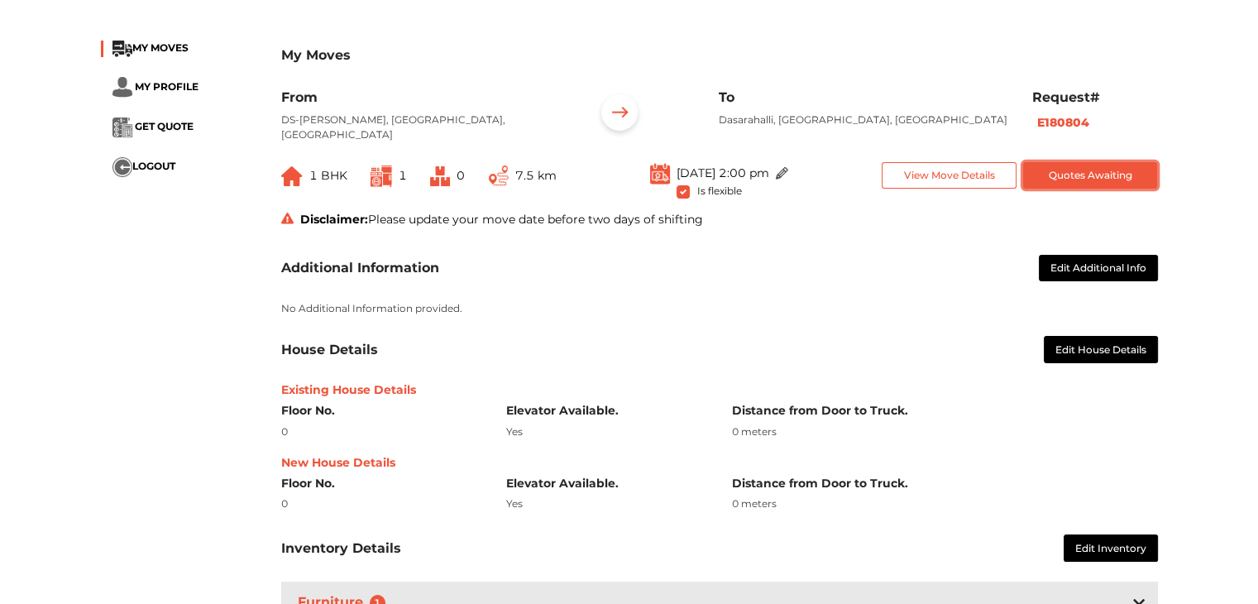
click at [1062, 180] on button "Quotes Awaiting" at bounding box center [1090, 175] width 135 height 27
click at [1066, 175] on button "Quotes Awaiting" at bounding box center [1090, 175] width 135 height 27
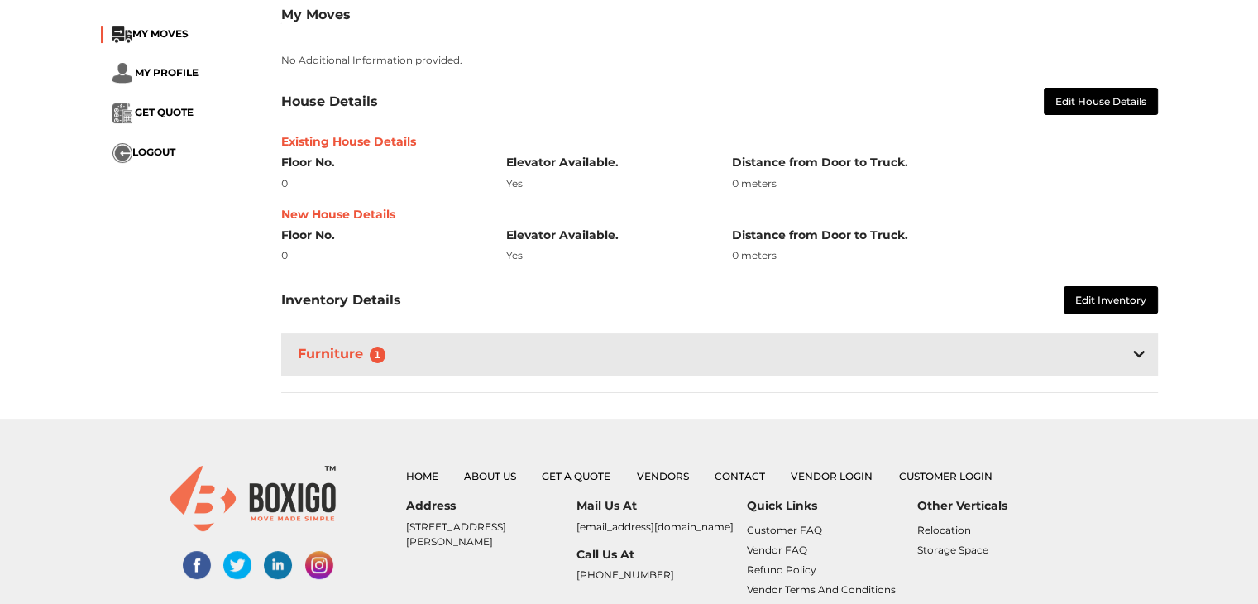
scroll to position [0, 0]
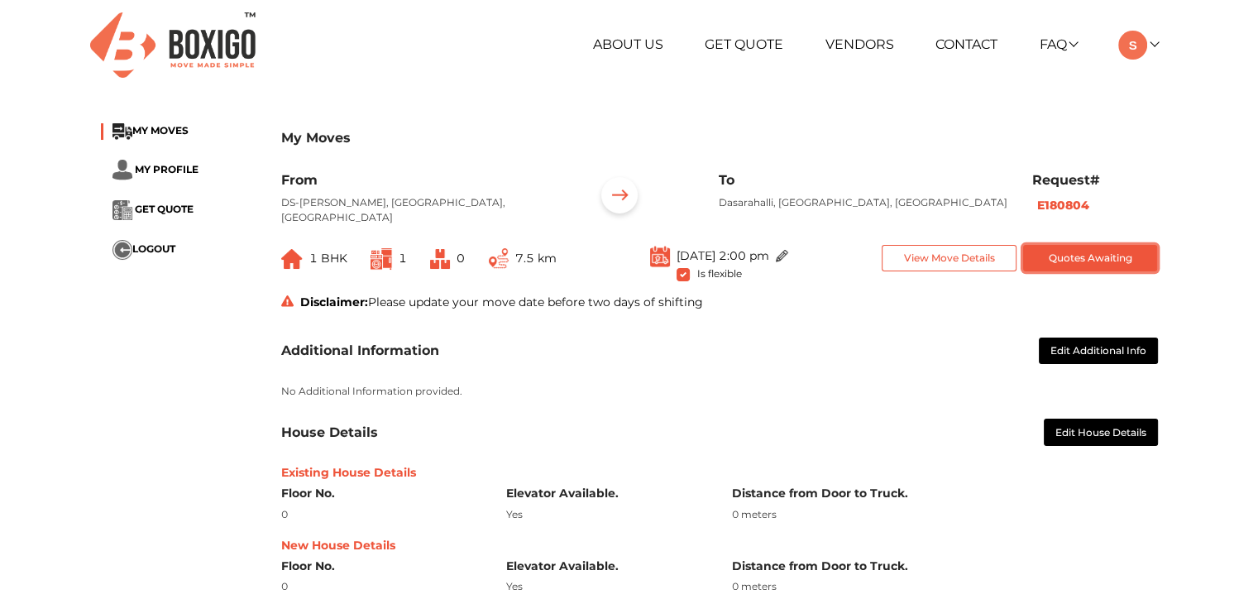
click at [1100, 256] on button "Quotes Awaiting" at bounding box center [1090, 258] width 135 height 27
click at [915, 393] on p "No Additional Information provided." at bounding box center [719, 391] width 877 height 15
click at [1116, 248] on button "Quotes Awaiting" at bounding box center [1090, 258] width 135 height 27
click at [1085, 258] on button "Quotes Awaiting" at bounding box center [1090, 258] width 135 height 27
click at [1047, 209] on b "E180804" at bounding box center [1063, 205] width 52 height 15
